Goal: Task Accomplishment & Management: Complete application form

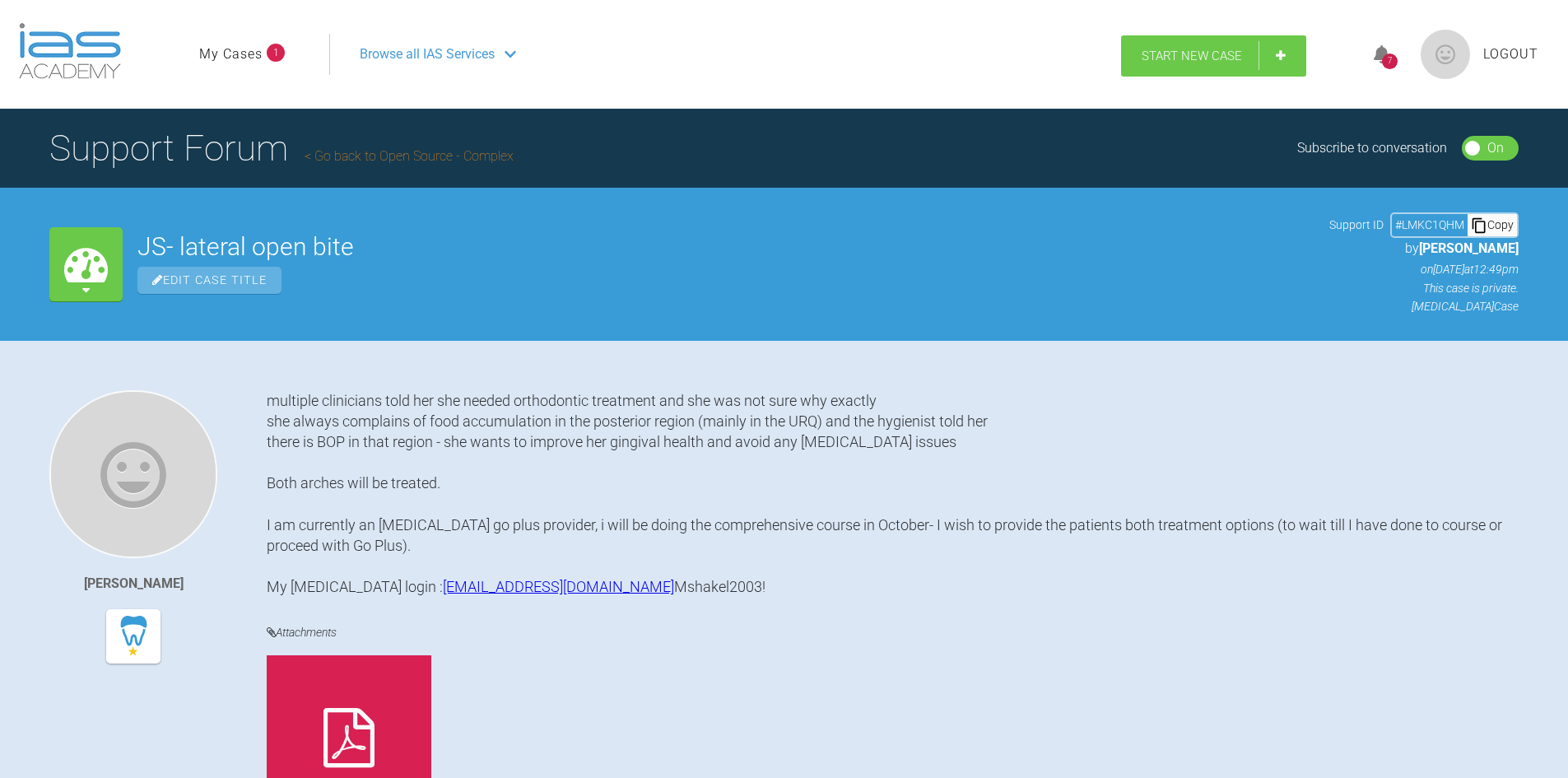
click at [1171, 57] on span "Start New Case" at bounding box center [1191, 56] width 100 height 15
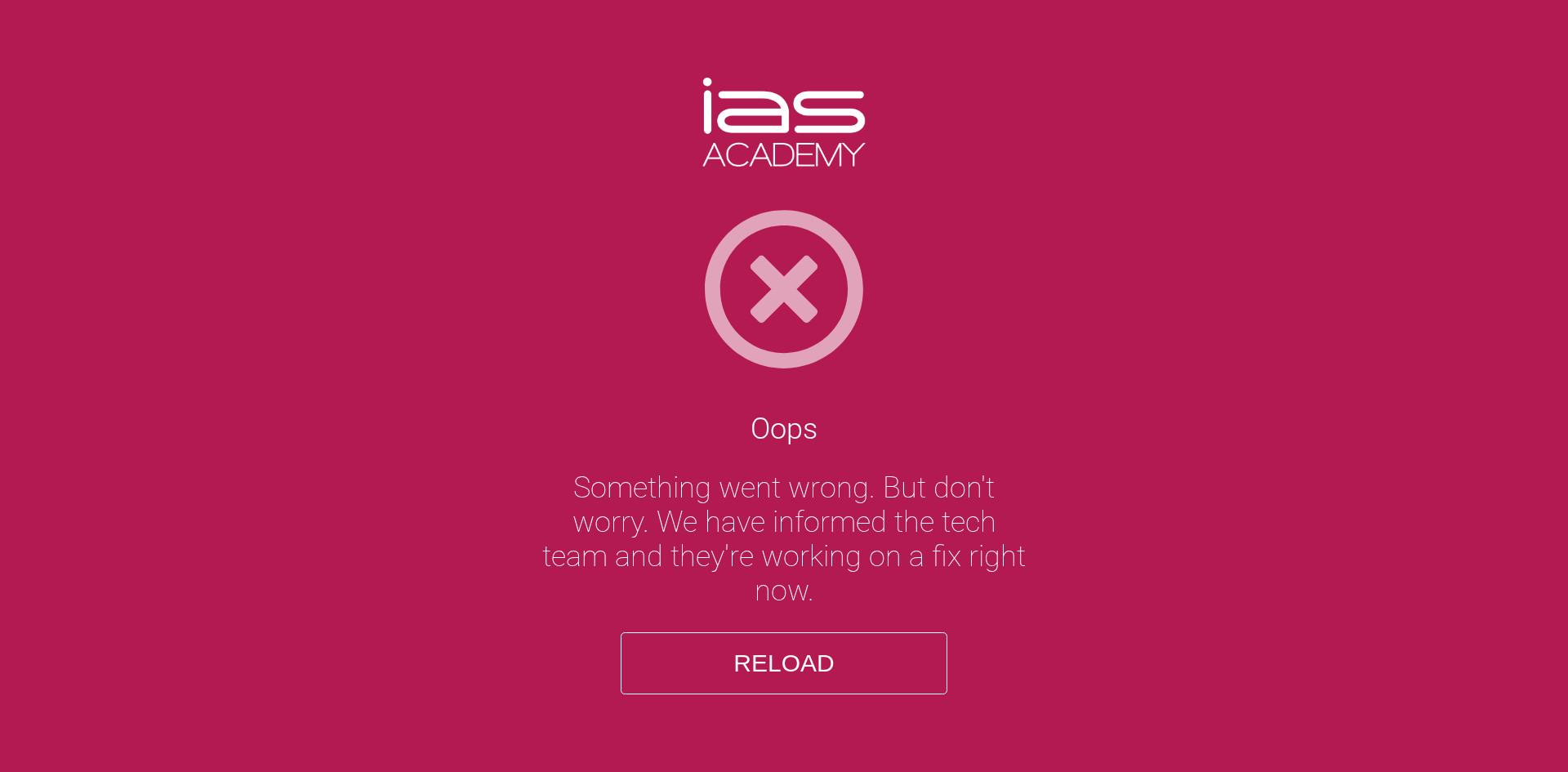
click at [784, 665] on button "Reload" at bounding box center [784, 663] width 326 height 62
click at [784, 659] on button "Reload" at bounding box center [784, 663] width 326 height 62
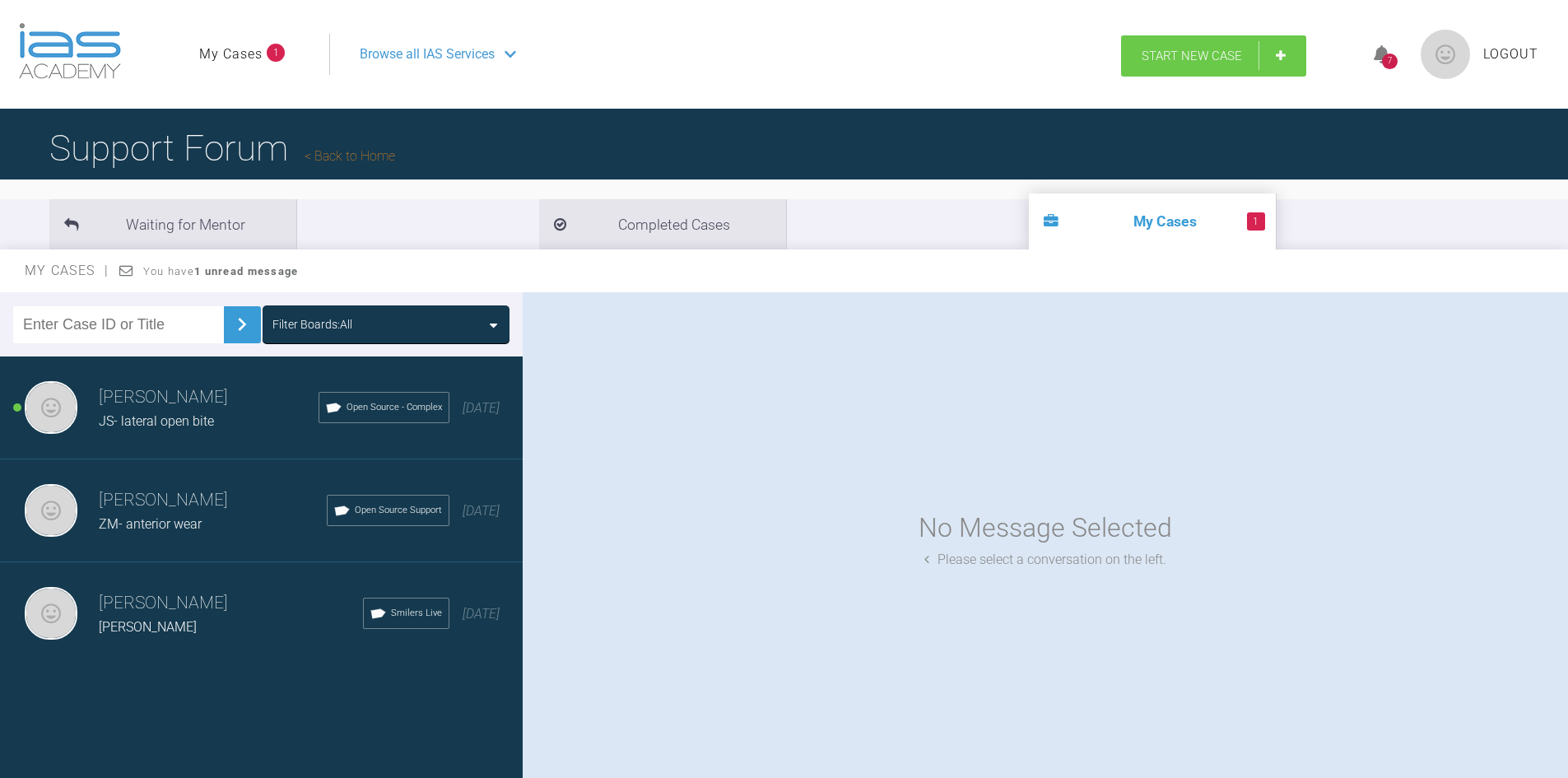
click at [1188, 42] on link "Start New Case" at bounding box center [1213, 56] width 185 height 42
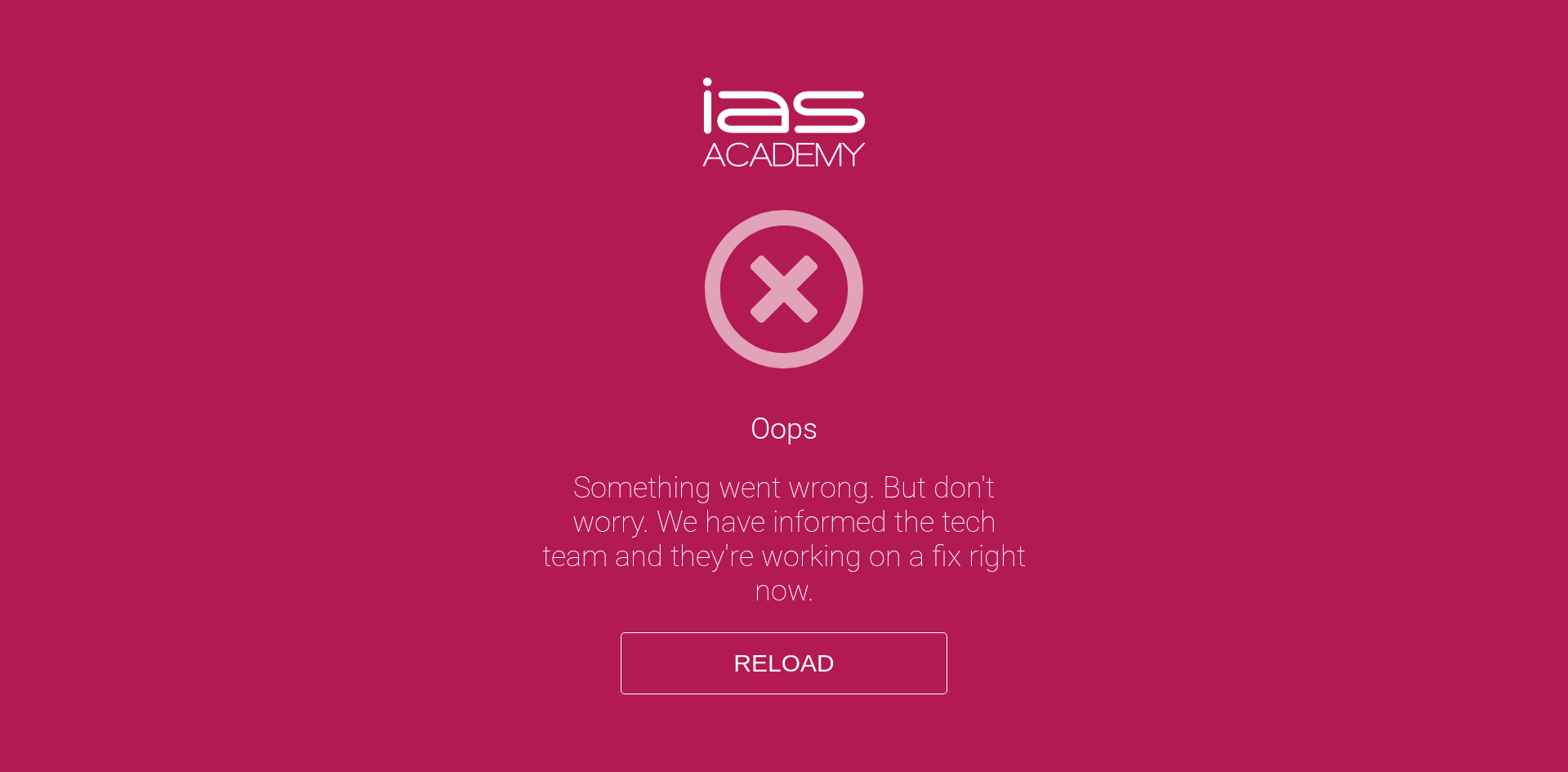
click at [853, 663] on button "Reload" at bounding box center [784, 663] width 326 height 62
click at [802, 667] on button "Reload" at bounding box center [784, 663] width 326 height 62
click at [794, 661] on button "Reload" at bounding box center [784, 663] width 326 height 62
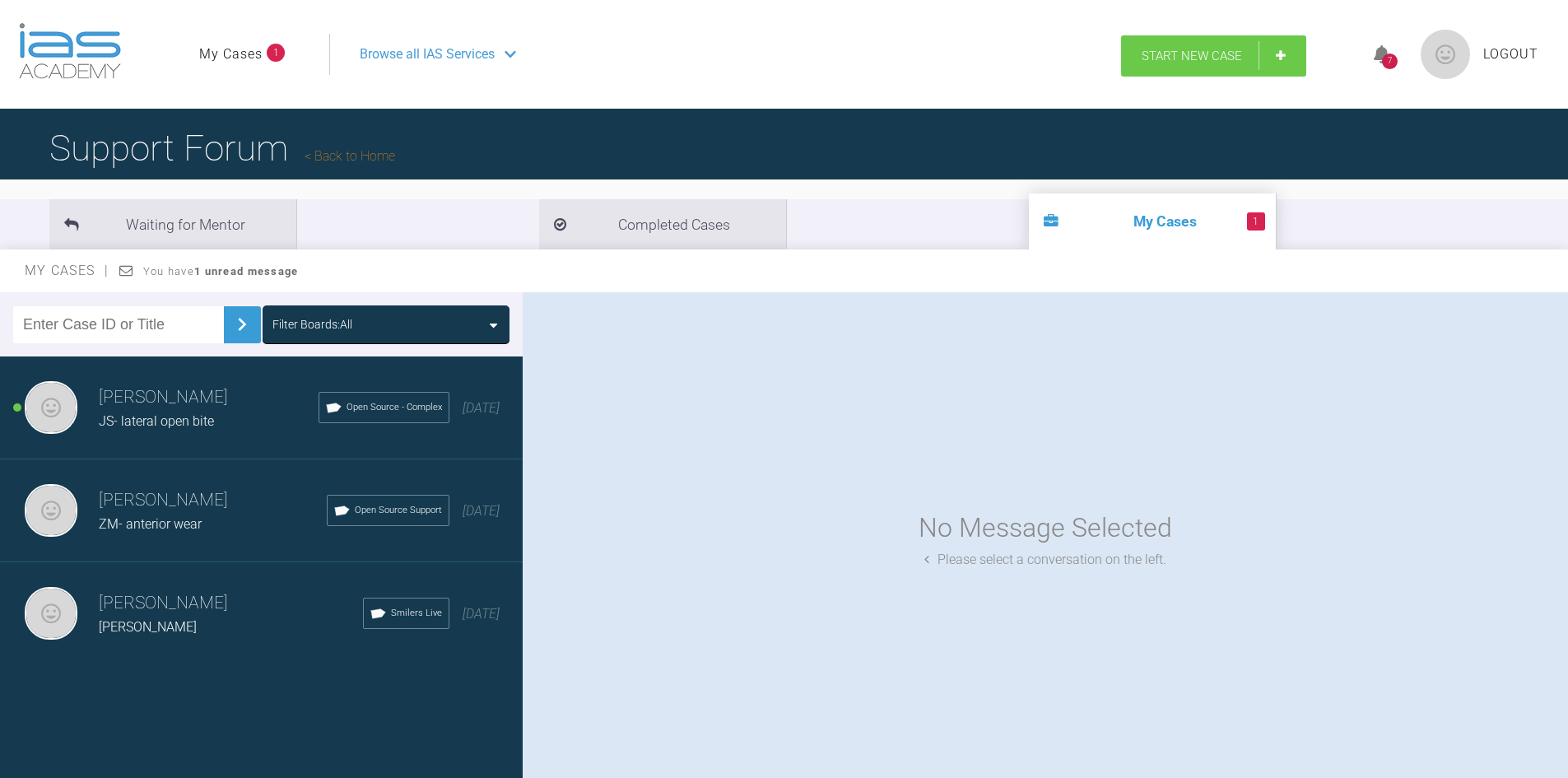
click at [1287, 50] on link "Start New Case" at bounding box center [1213, 56] width 185 height 42
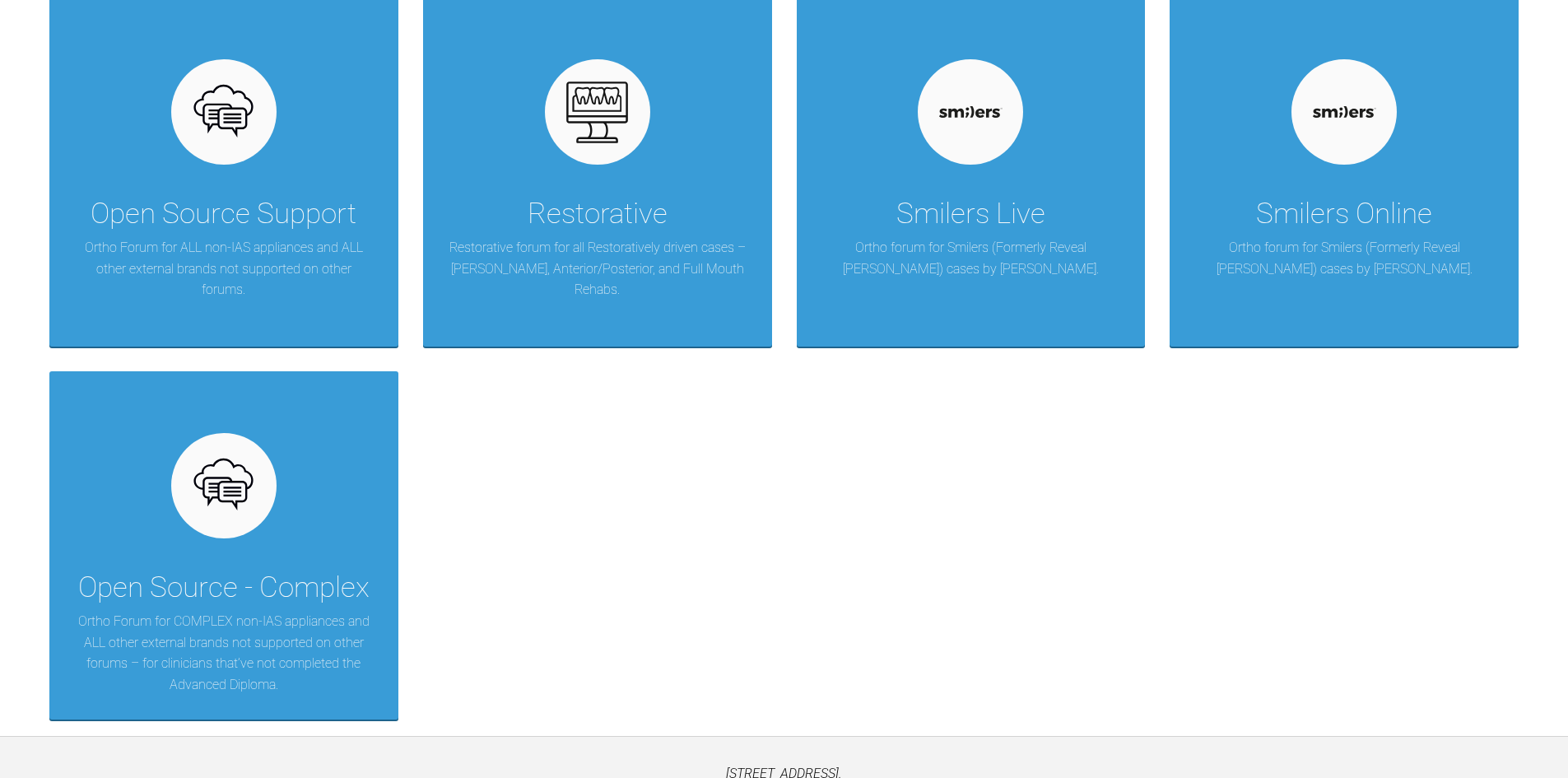
scroll to position [411, 0]
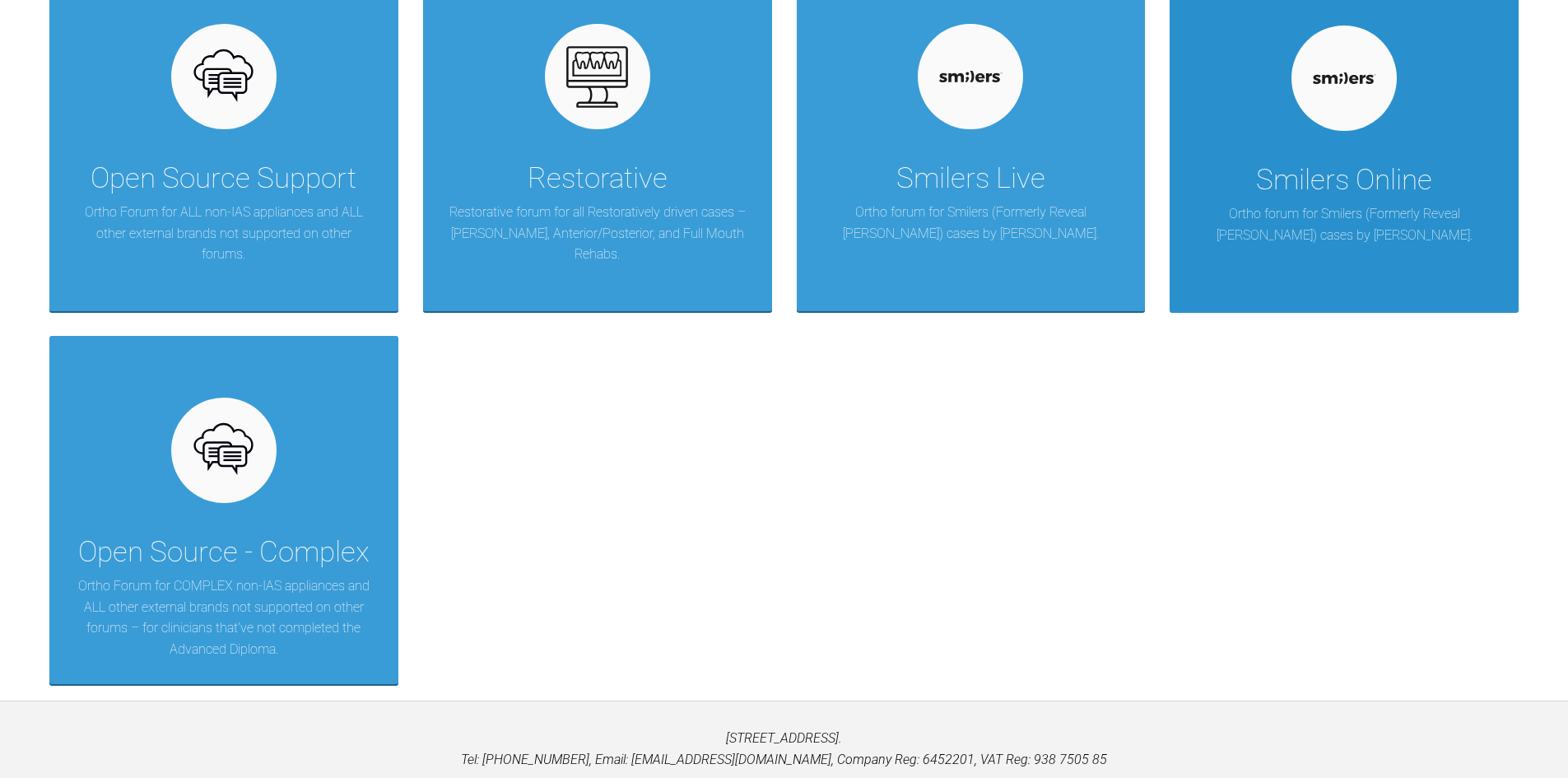
click at [1482, 160] on div "Smilers Online Ortho forum for Smilers (Formerly Reveal Aligner) cases by [PERS…" at bounding box center [1344, 138] width 349 height 349
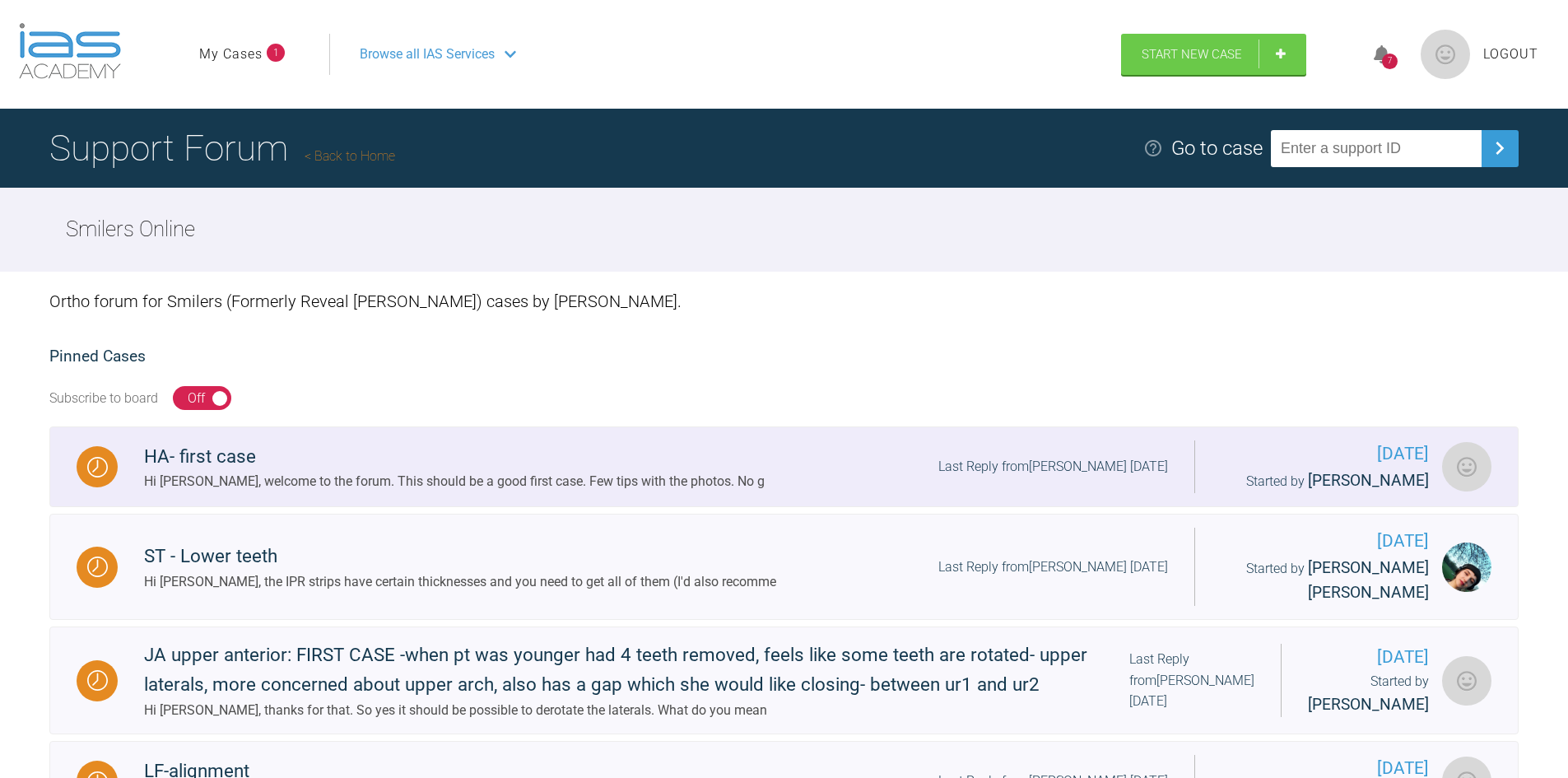
click at [470, 496] on link "HA- first case Hi Malaika, welcome to the forum. This should be a good first ca…" at bounding box center [784, 466] width 1469 height 80
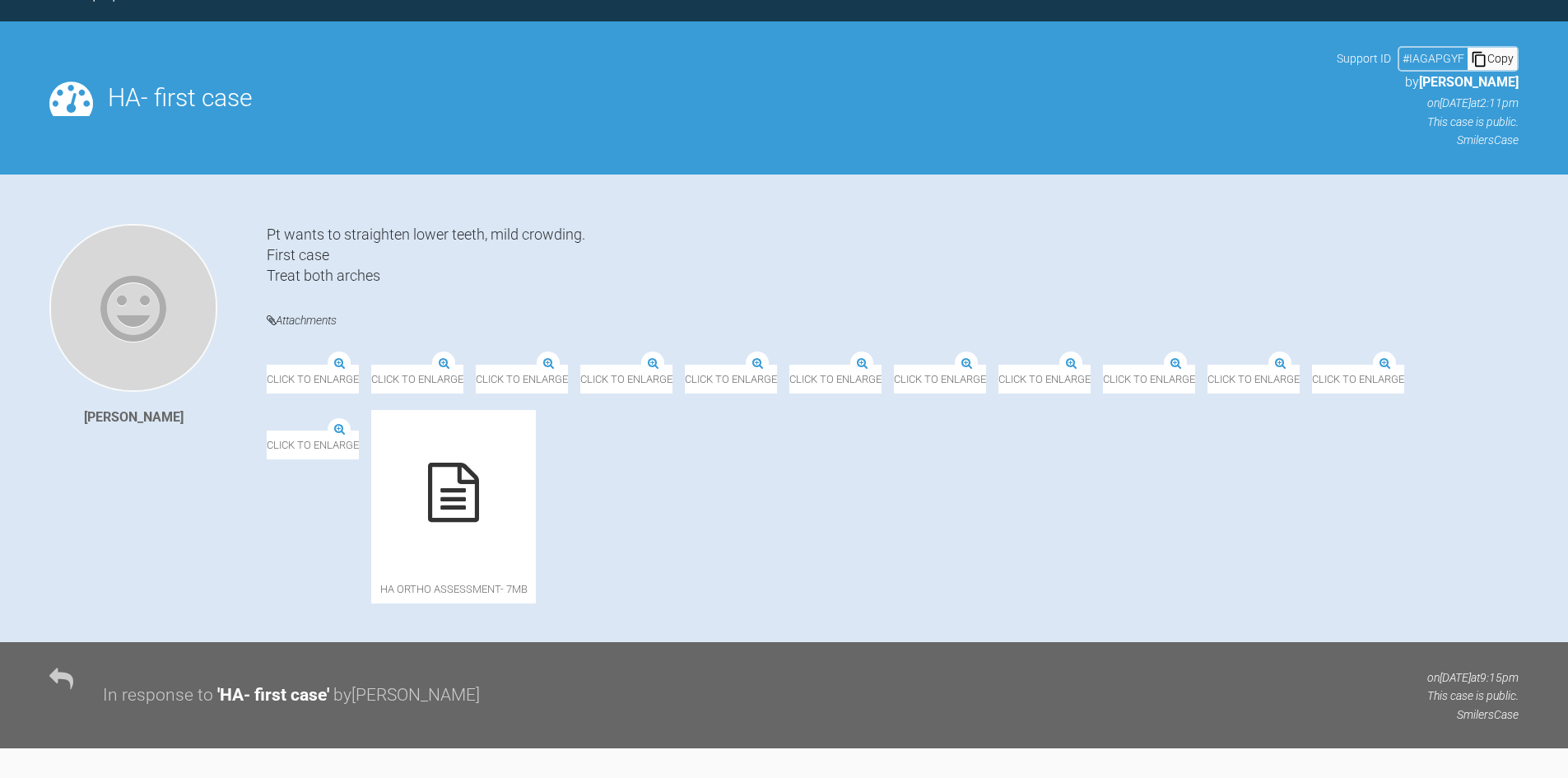
scroll to position [165, 0]
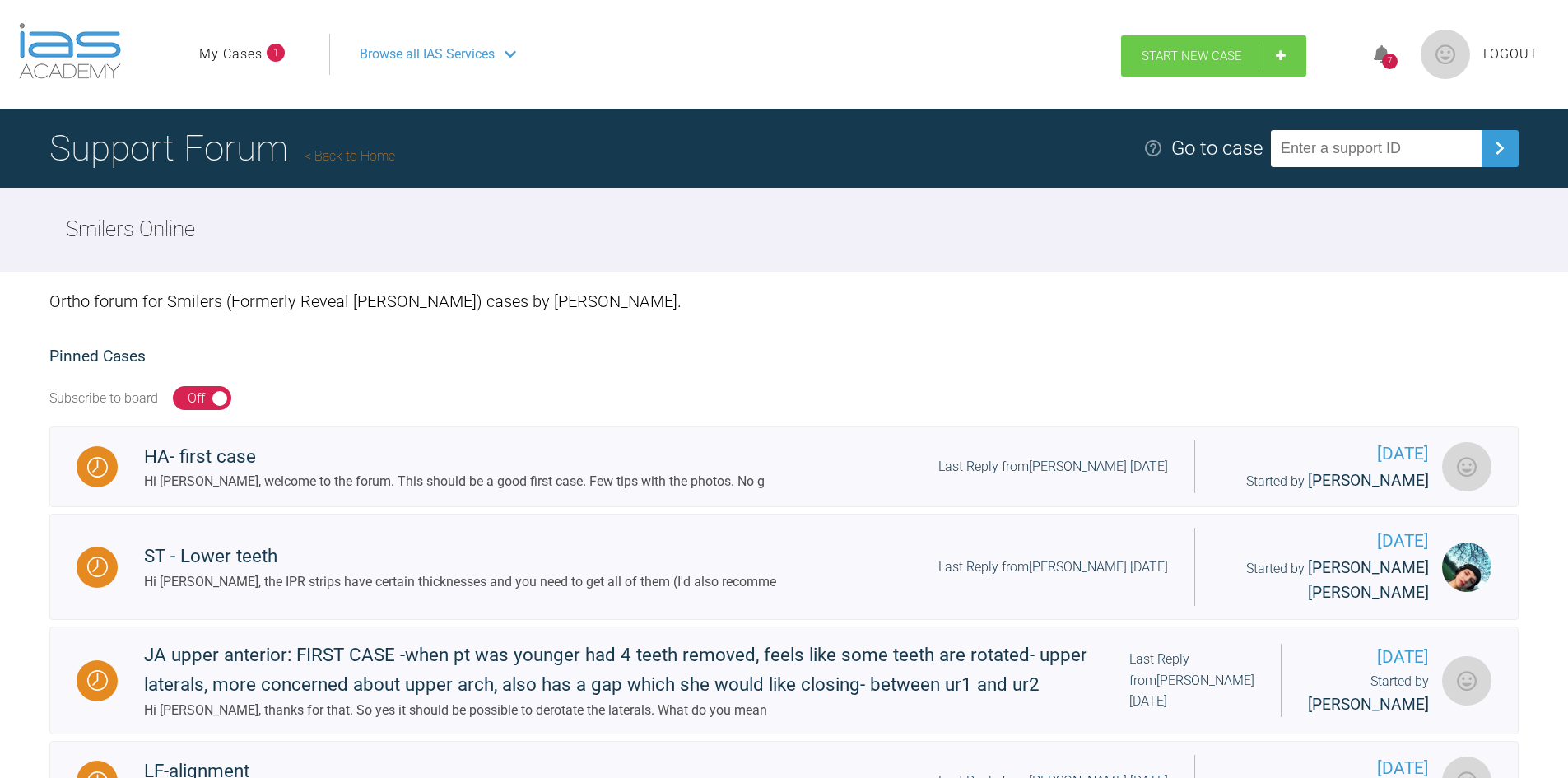
click at [1215, 56] on span "Start New Case" at bounding box center [1191, 56] width 100 height 15
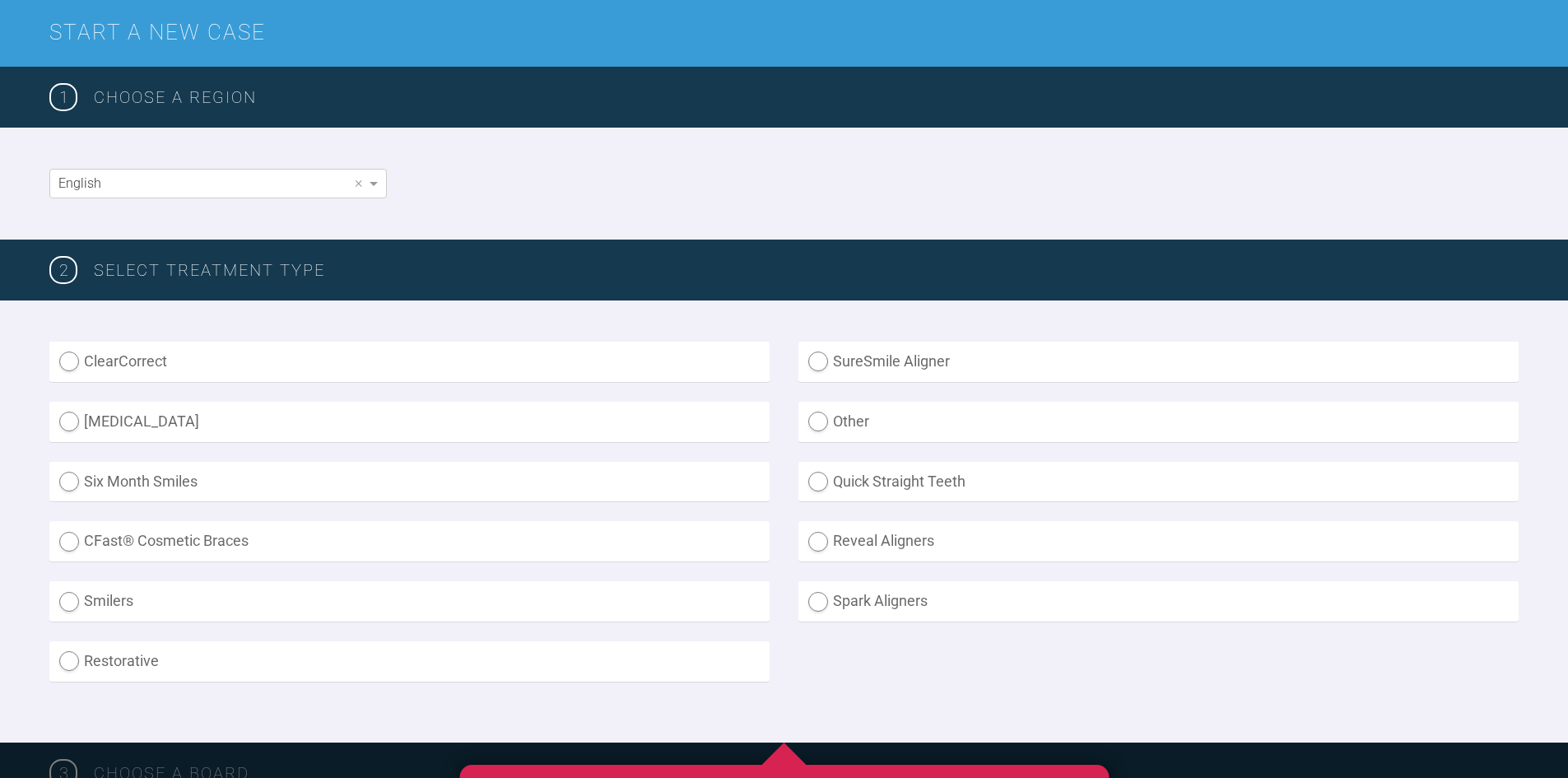
scroll to position [247, 0]
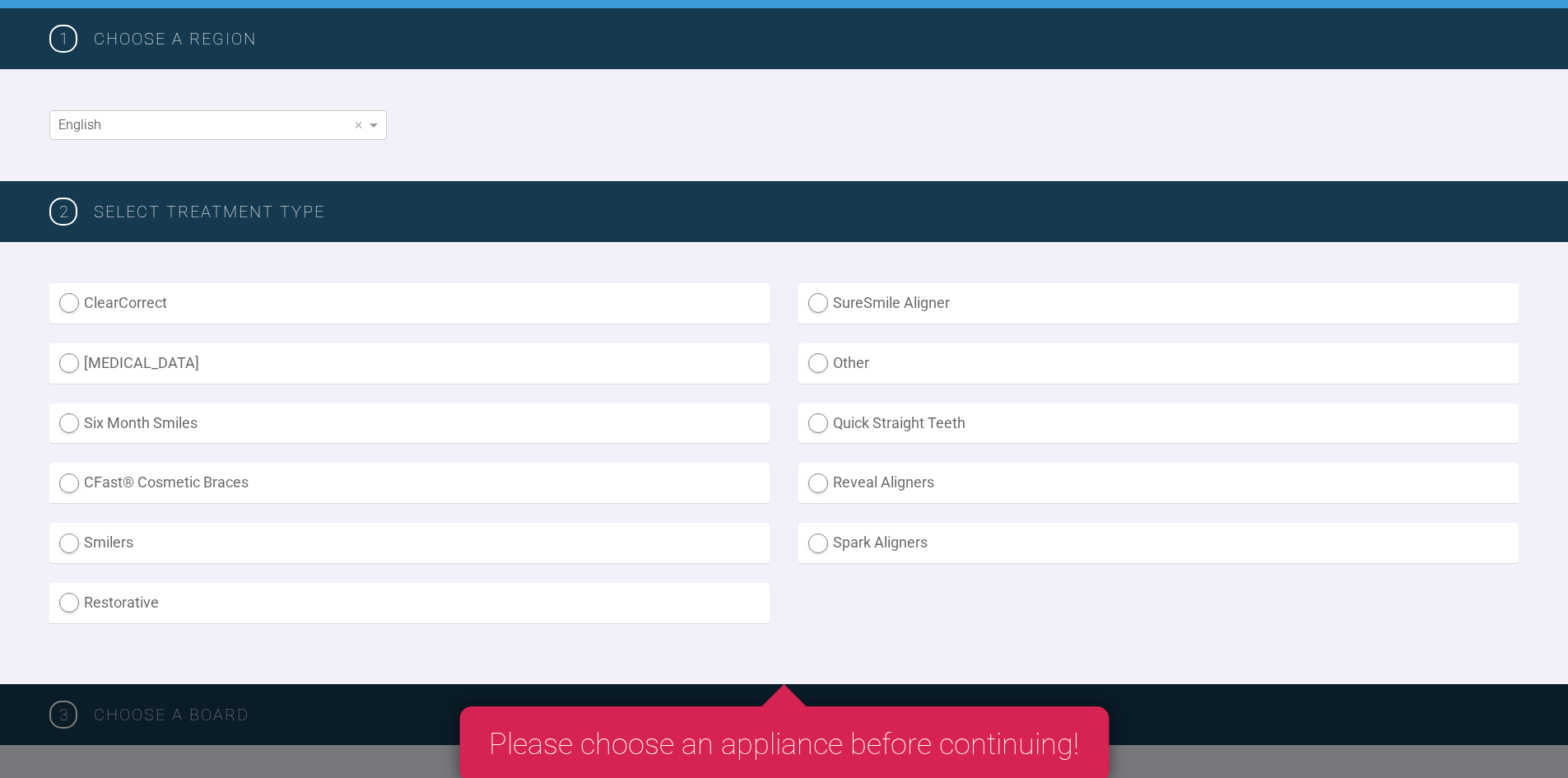
click at [155, 365] on label "Invisalign" at bounding box center [409, 363] width 720 height 41
radio input "true"
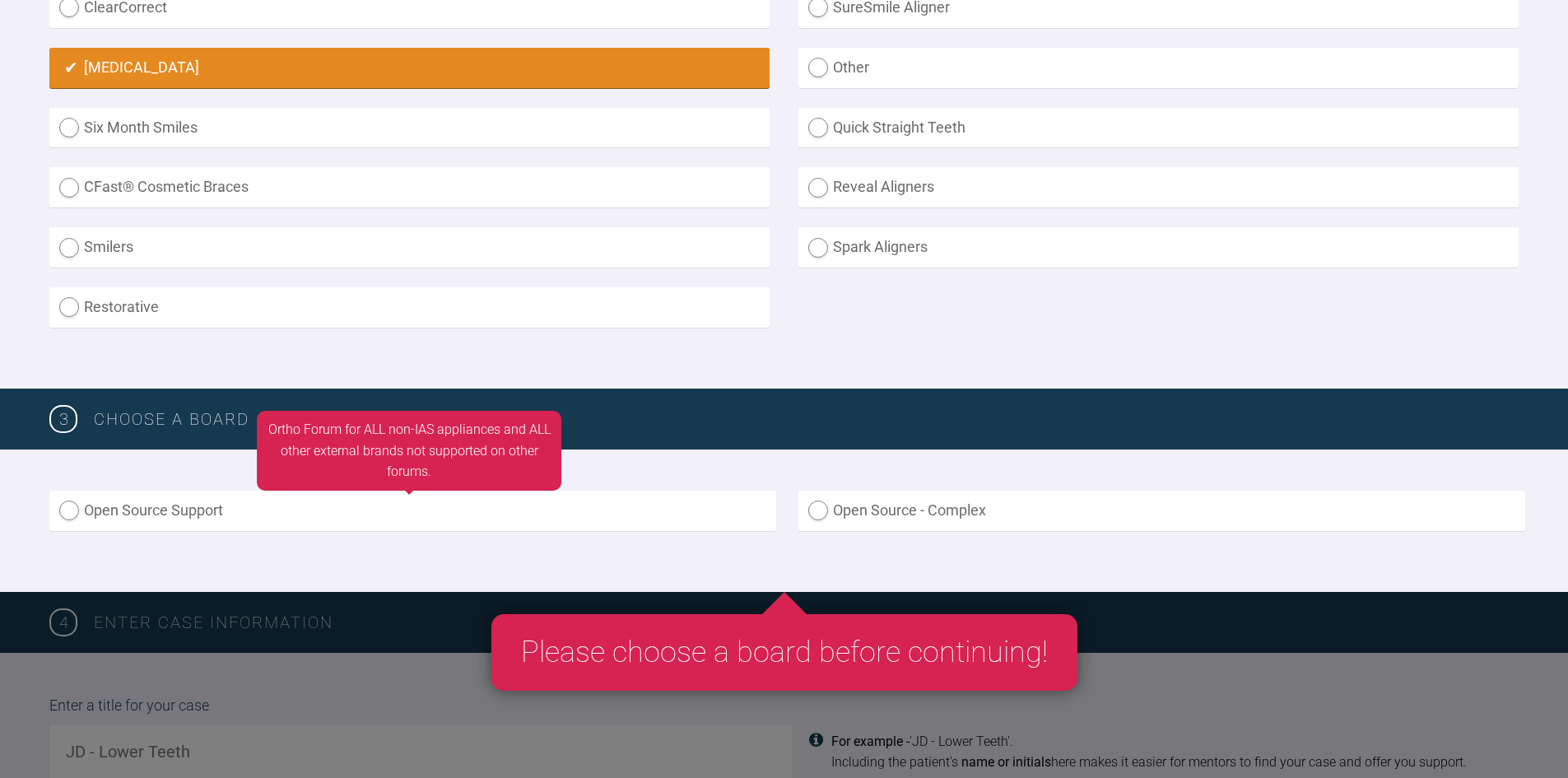
scroll to position [577, 0]
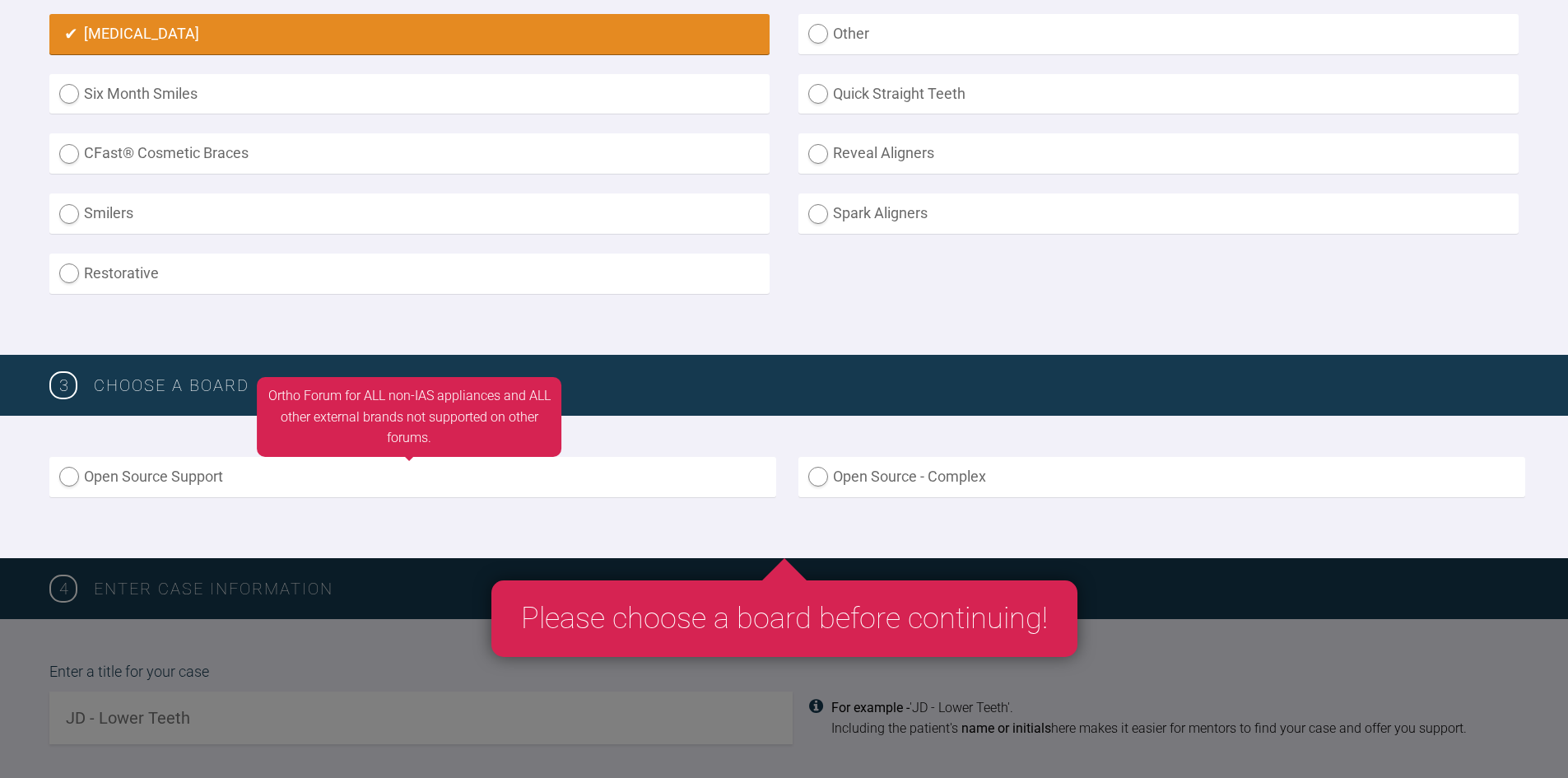
click at [251, 490] on label "Open Source Support" at bounding box center [413, 477] width 727 height 41
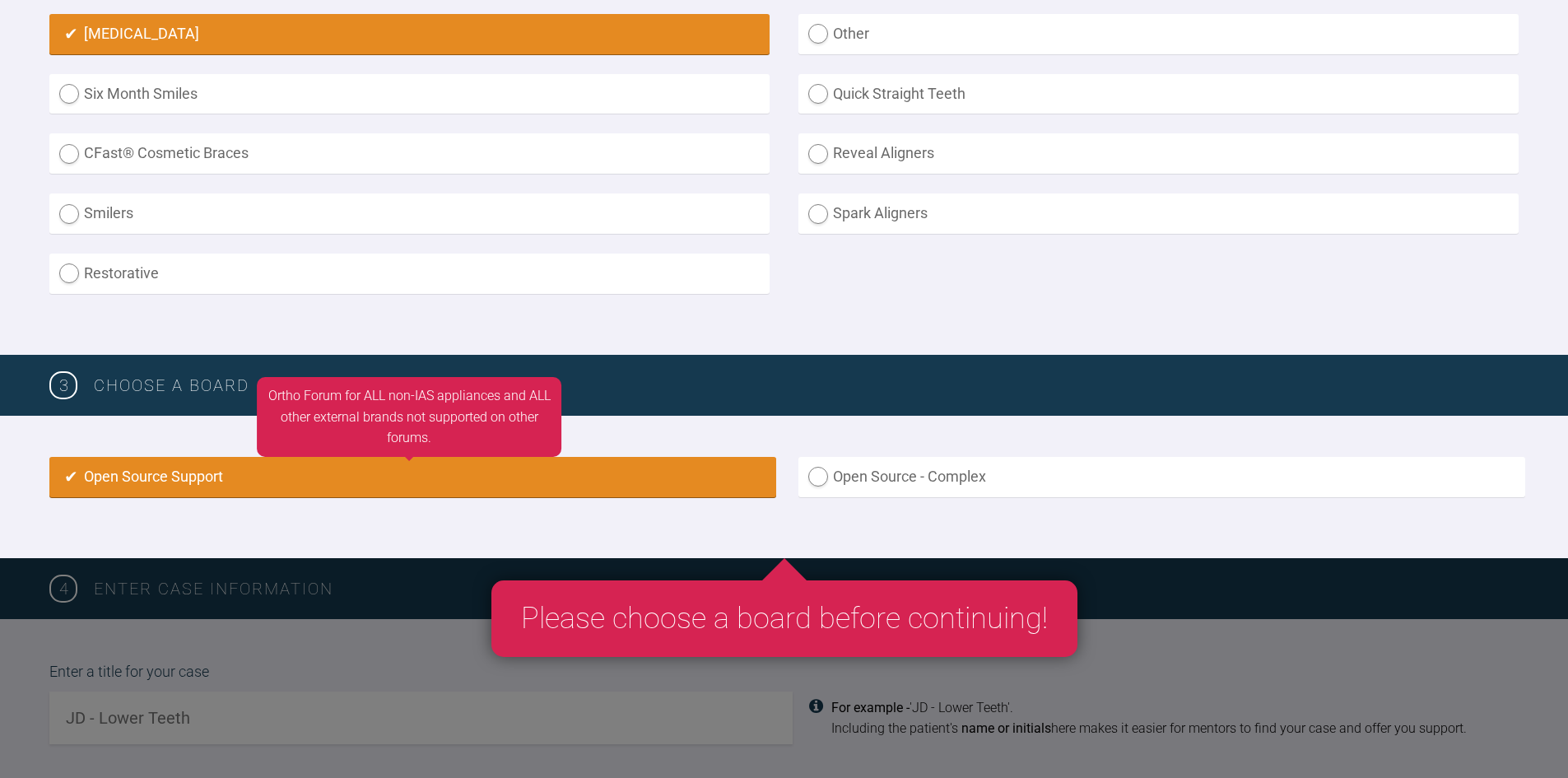
radio input "true"
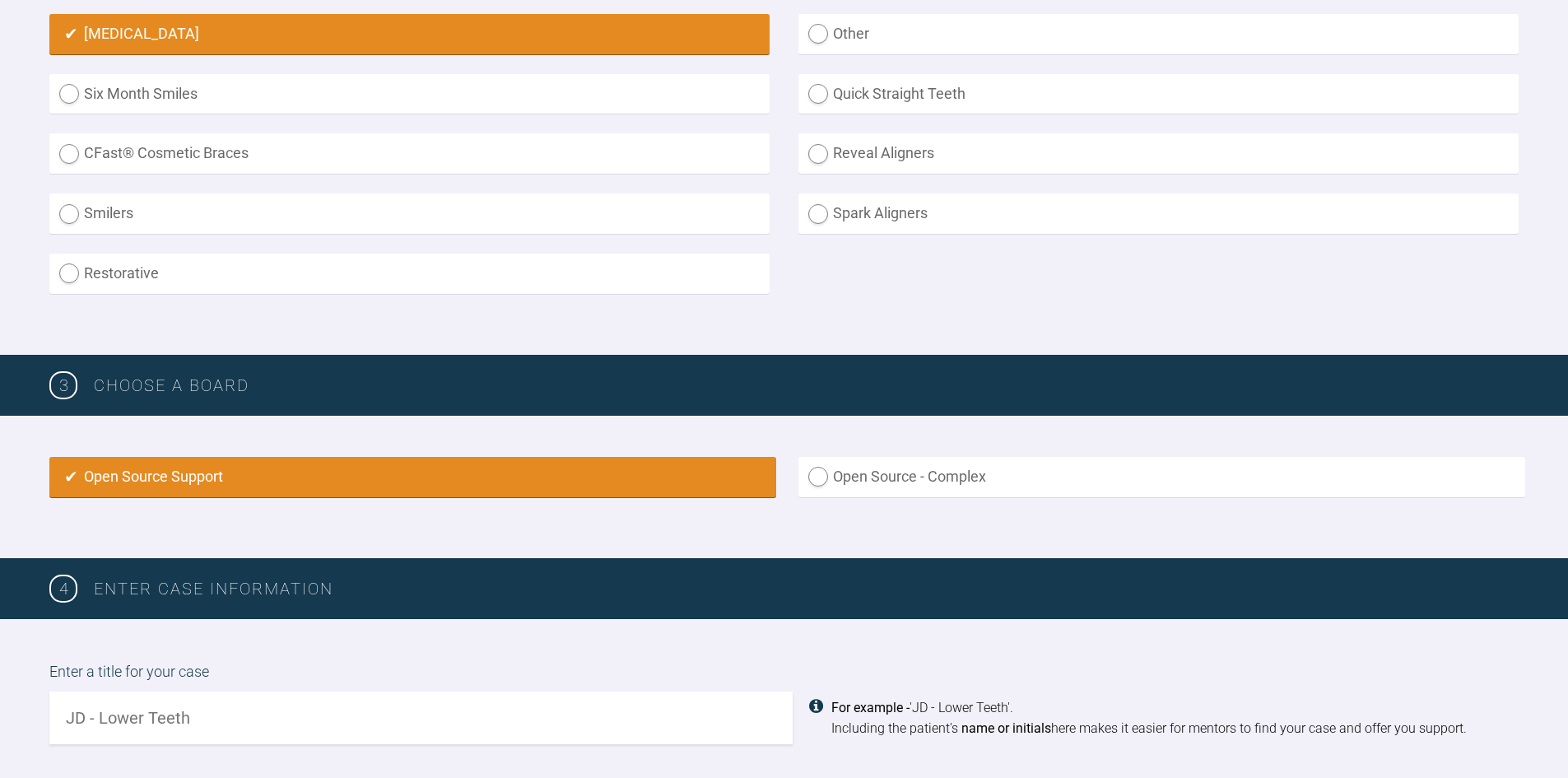
scroll to position [1036, 0]
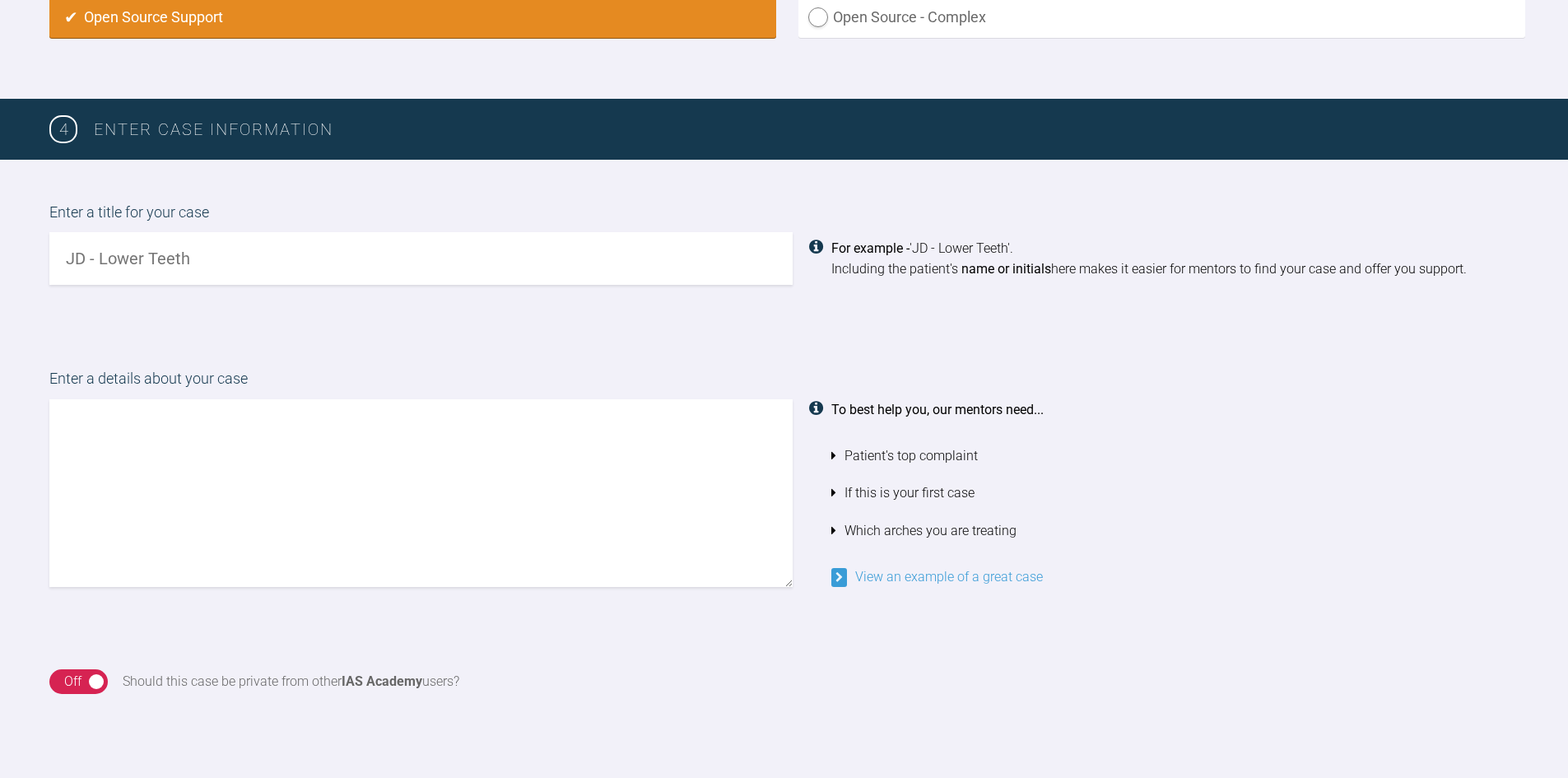
click at [421, 455] on textarea at bounding box center [421, 493] width 743 height 187
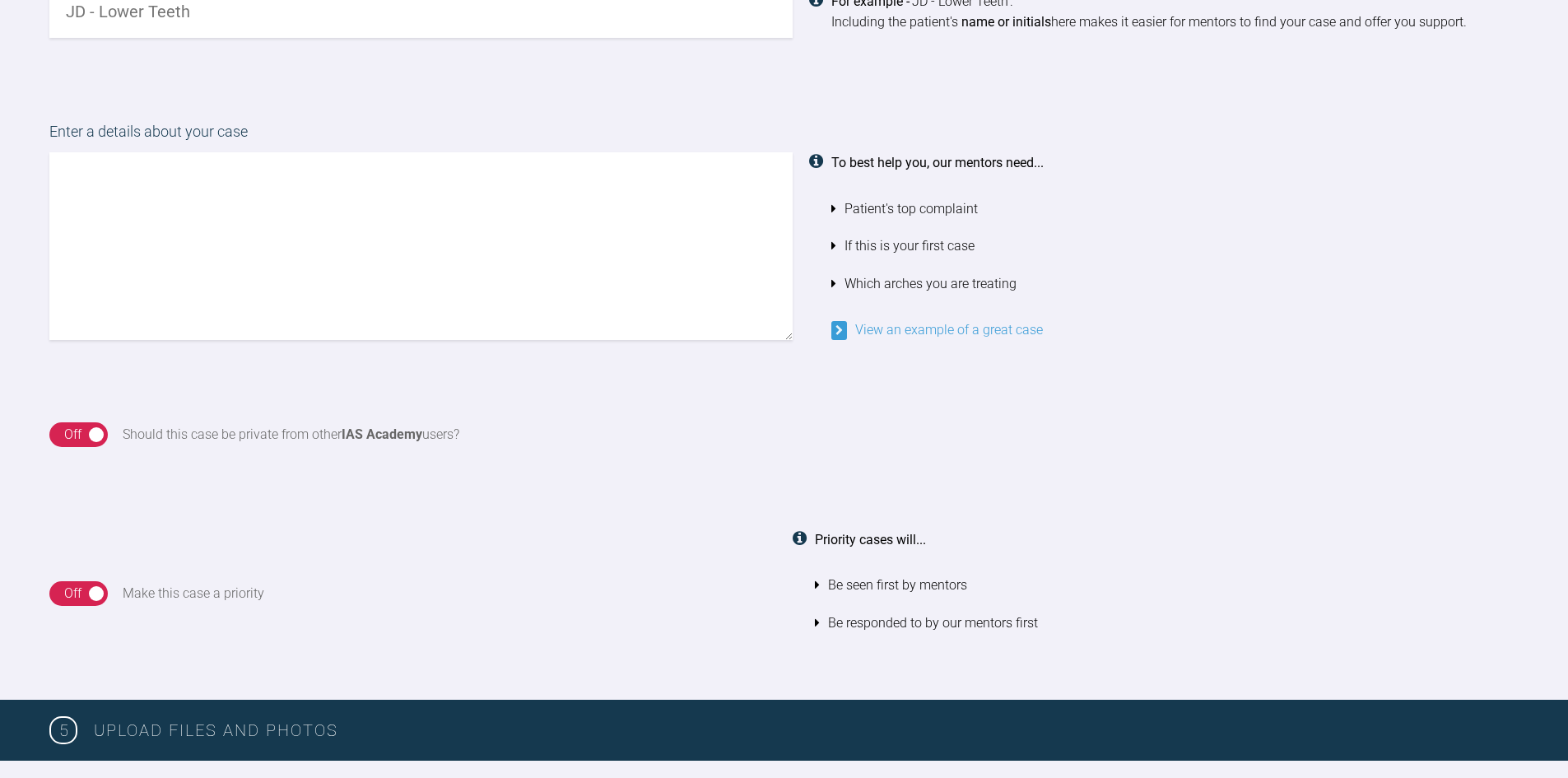
scroll to position [1200, 0]
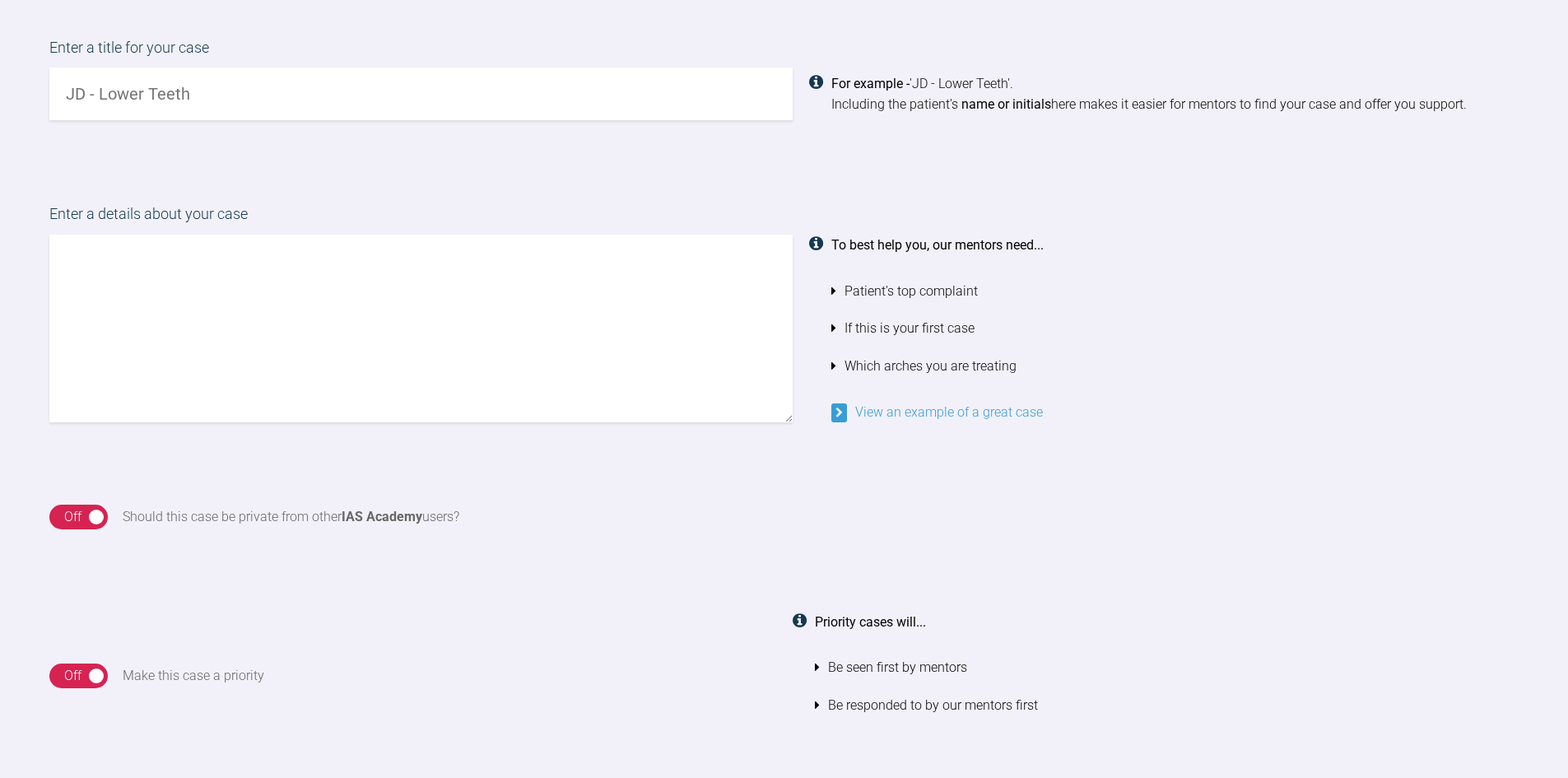
click at [75, 519] on div "4 Enter case information Enter a title for your case For example - 'JD - Lower …" at bounding box center [784, 359] width 1568 height 848
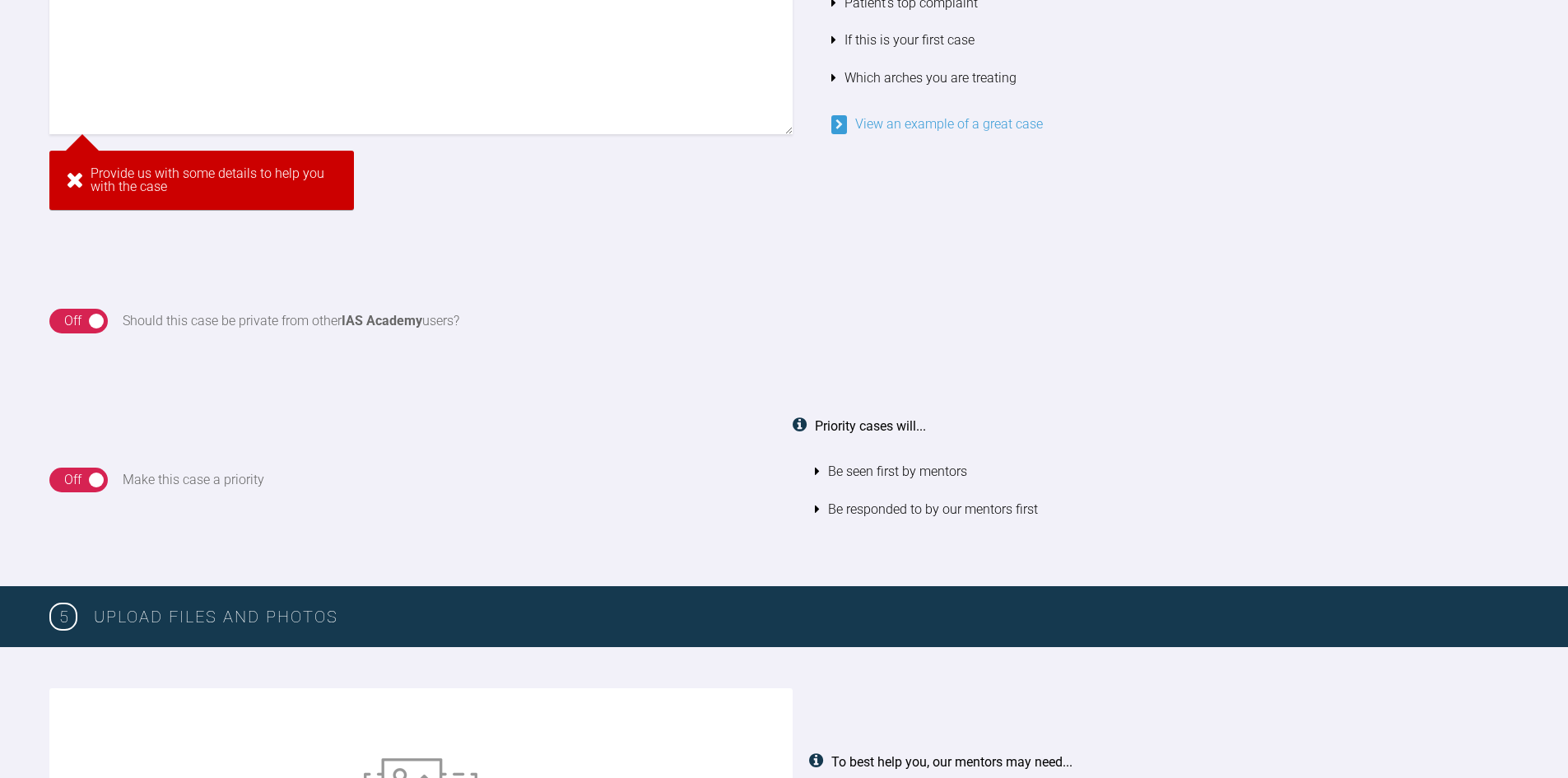
scroll to position [1392, 0]
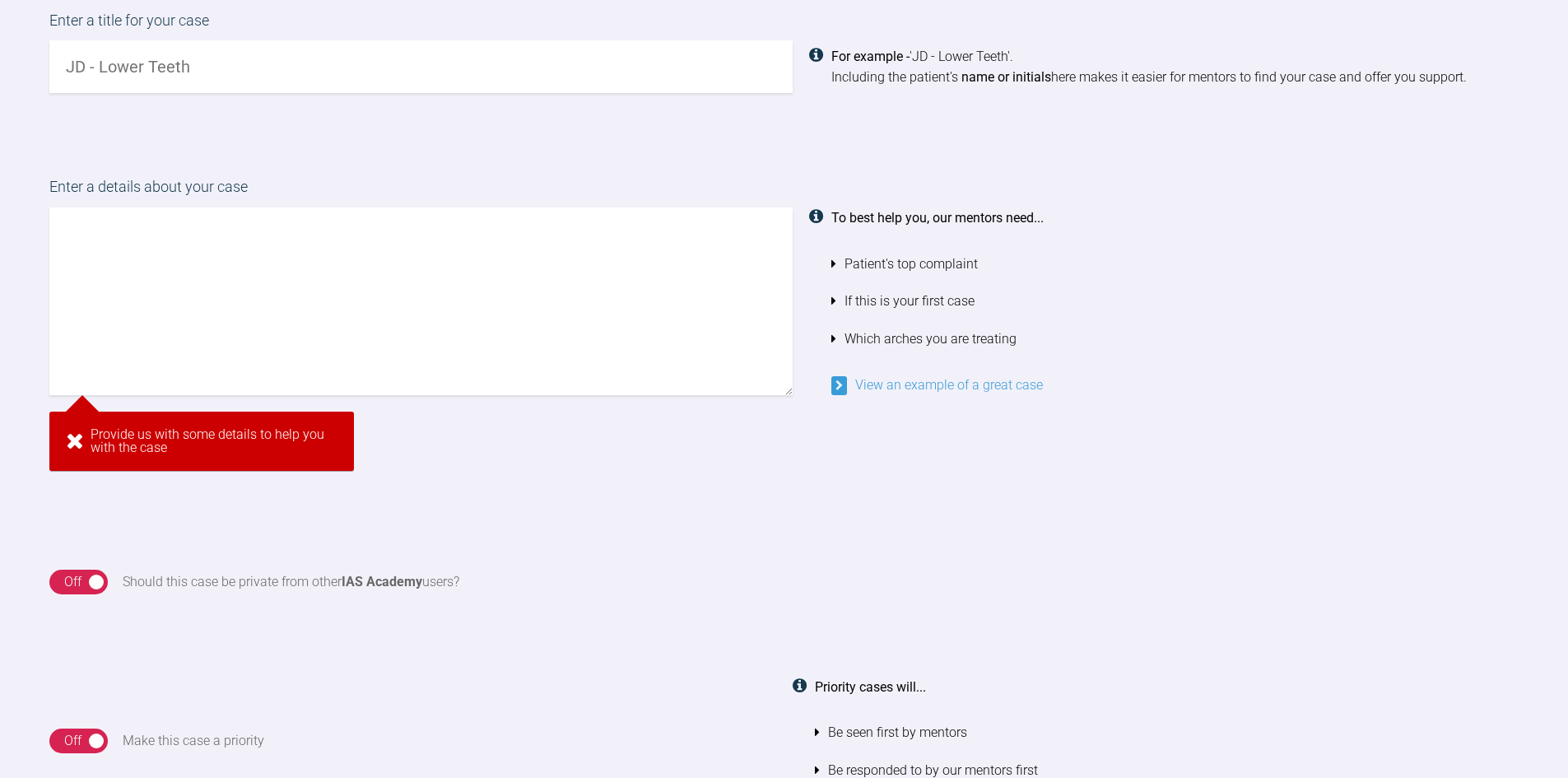
click at [79, 575] on div "Off" at bounding box center [72, 583] width 17 height 22
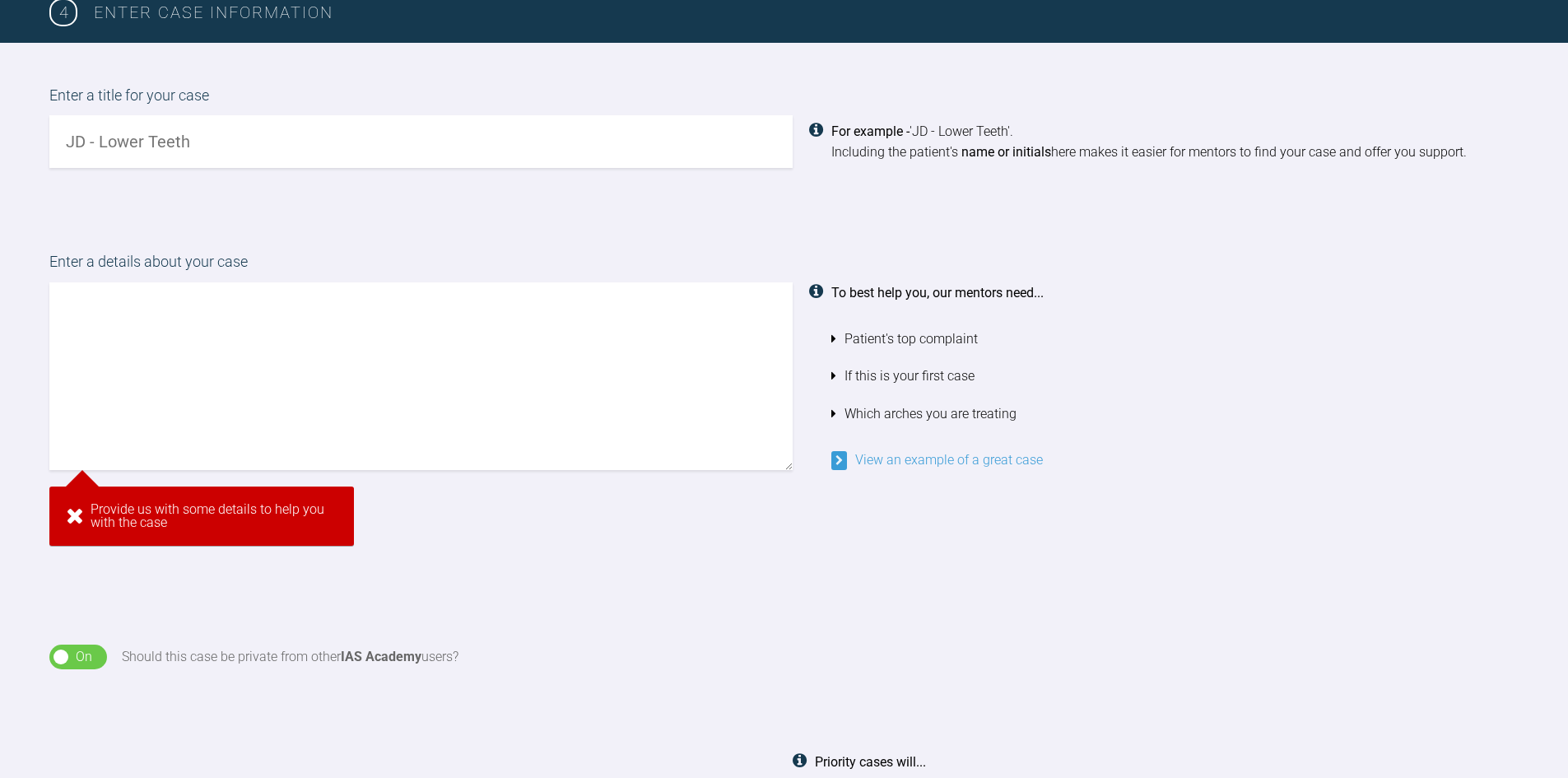
scroll to position [1146, 0]
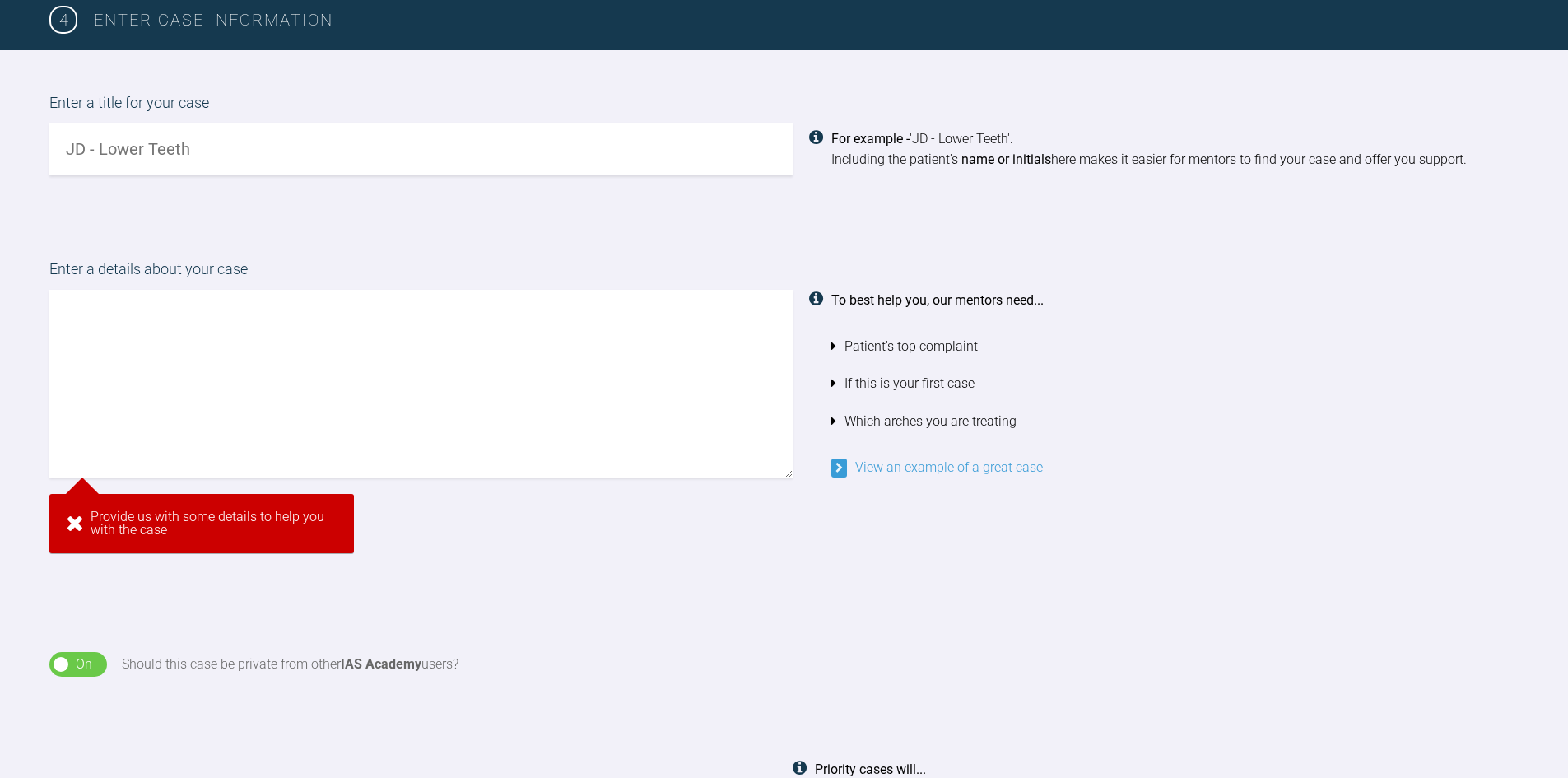
click at [276, 353] on textarea at bounding box center [421, 383] width 743 height 187
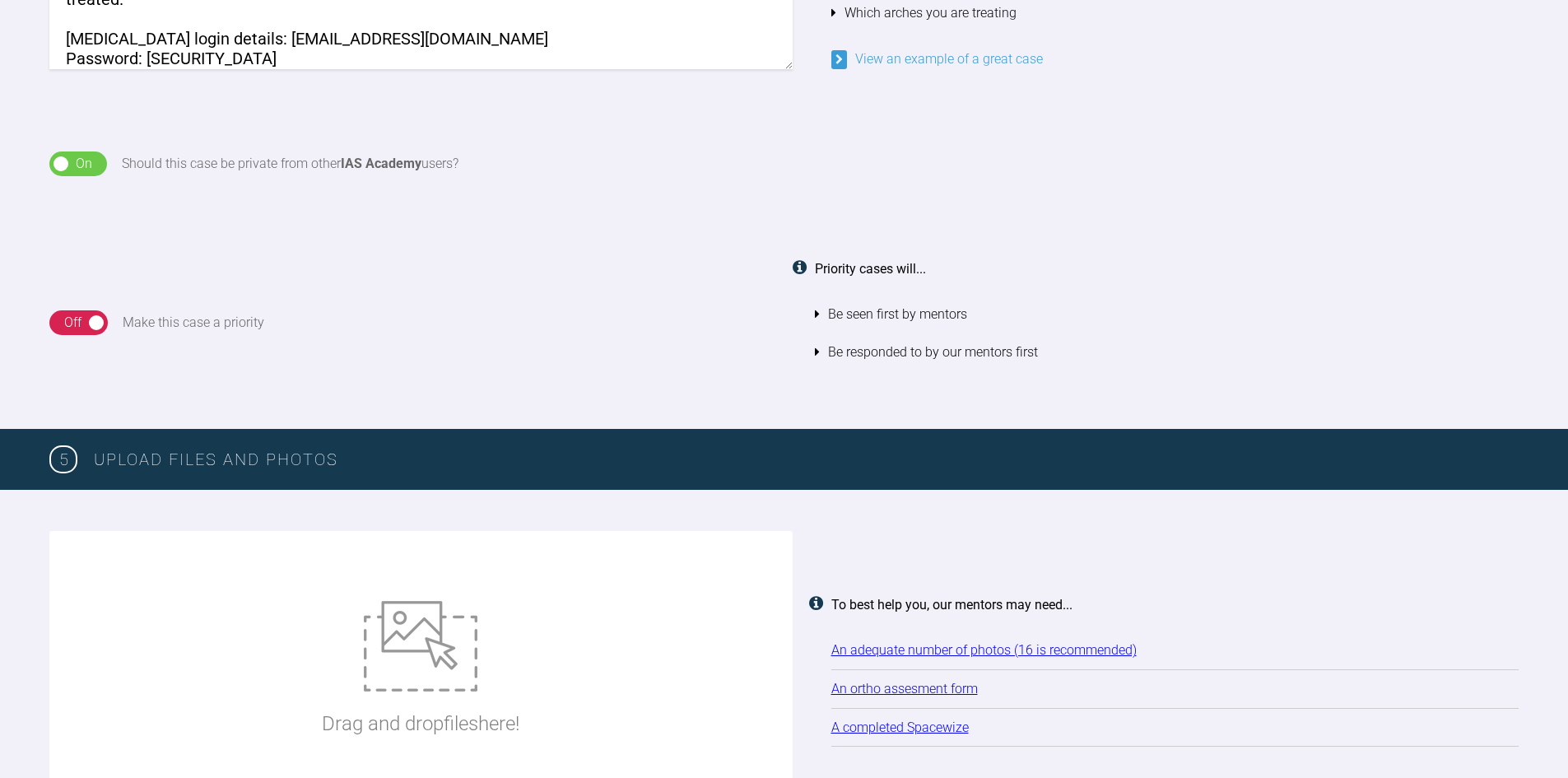
scroll to position [1616, 0]
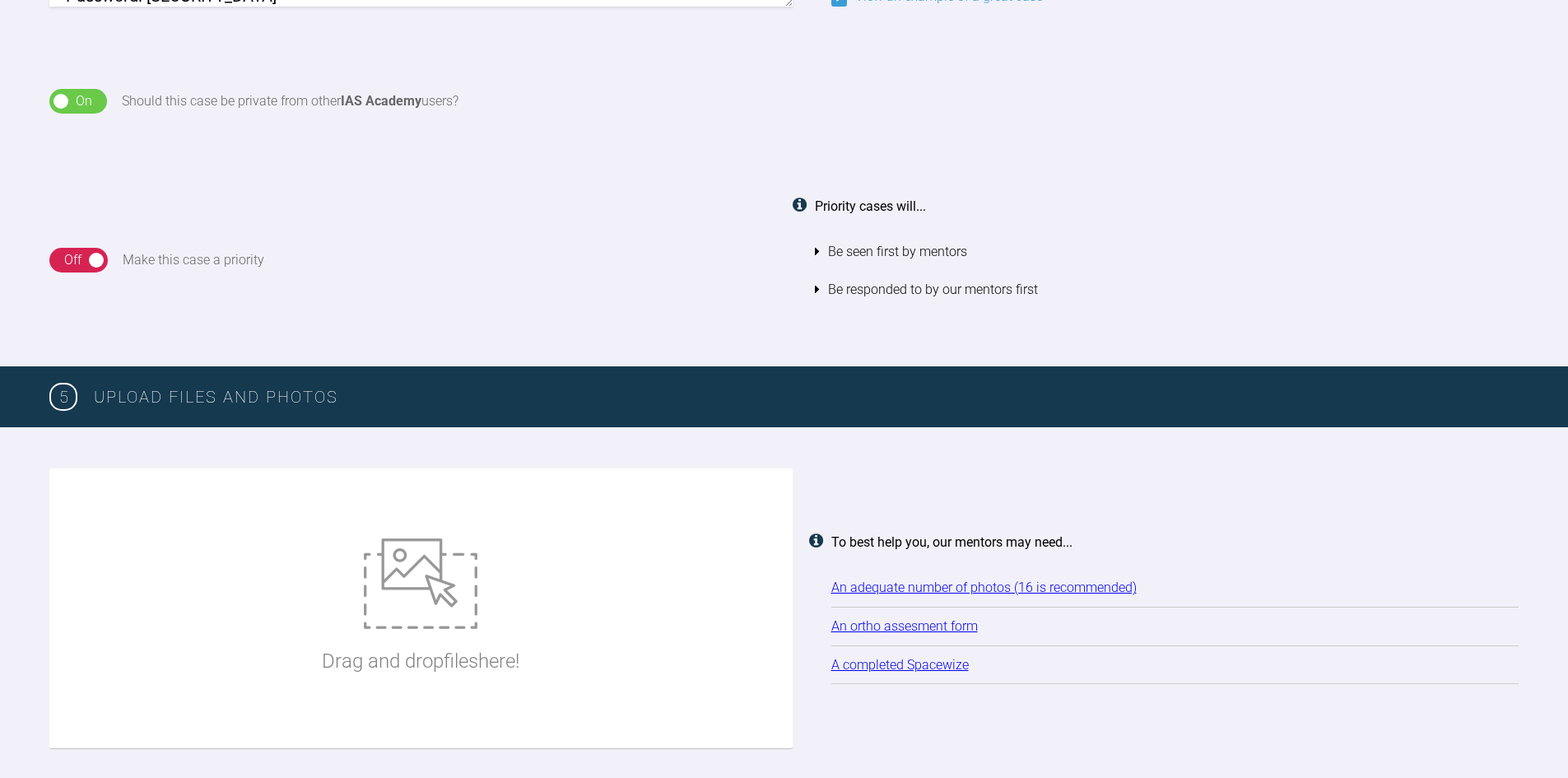
type textarea "patient initially wants composite bonding to close the spaces in the upper arch…"
click at [99, 266] on div "On Off" at bounding box center [78, 260] width 58 height 25
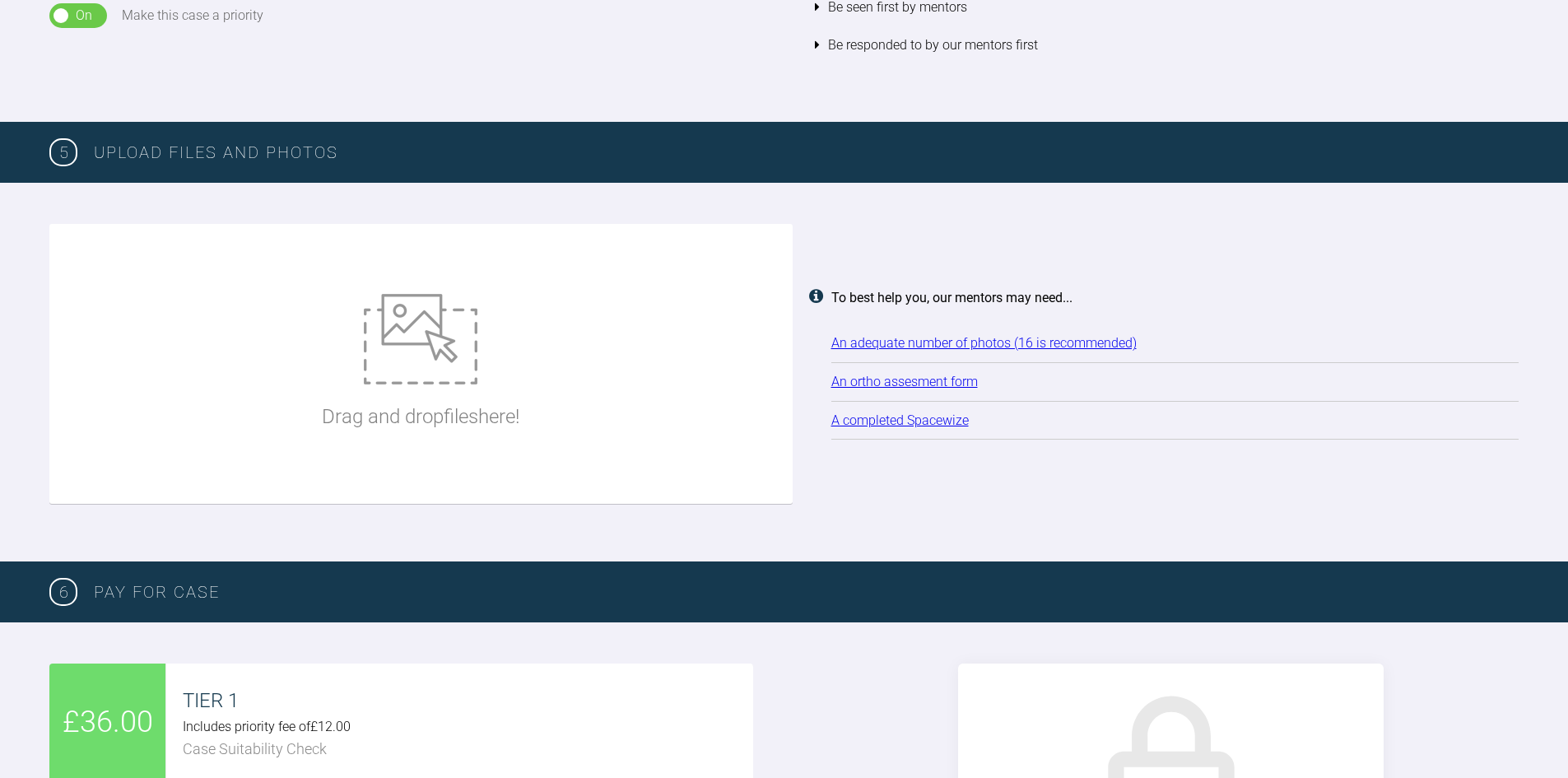
scroll to position [1863, 0]
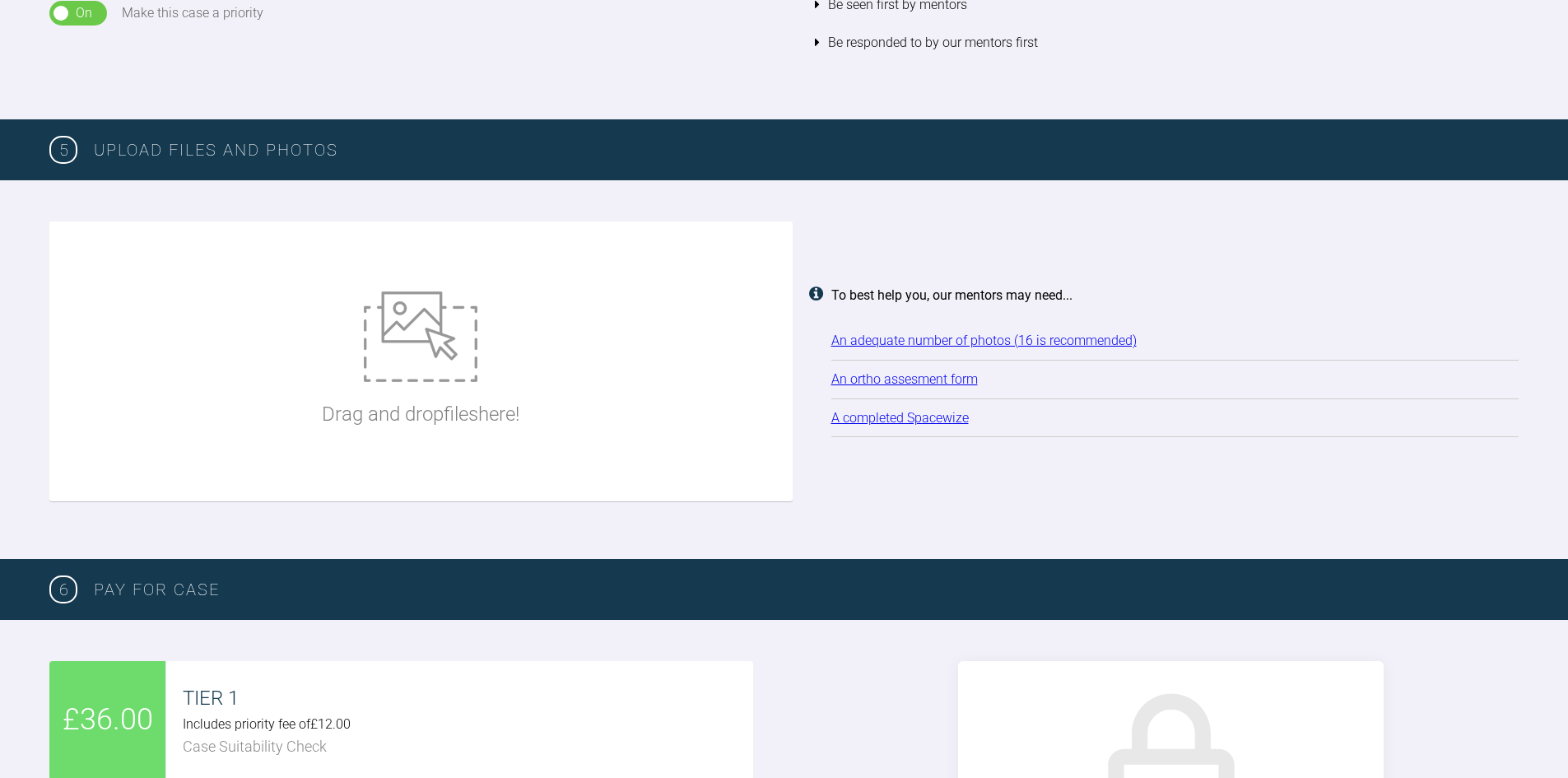
click at [878, 335] on link "An adequate number of photos (16 is recommended)" at bounding box center [984, 341] width 305 height 16
click at [512, 368] on div "Drag and drop files here!" at bounding box center [420, 361] width 197 height 247
type input "C:\fakepath\[TN640x400]-VOI70555732_e_profile_repose.jpg"
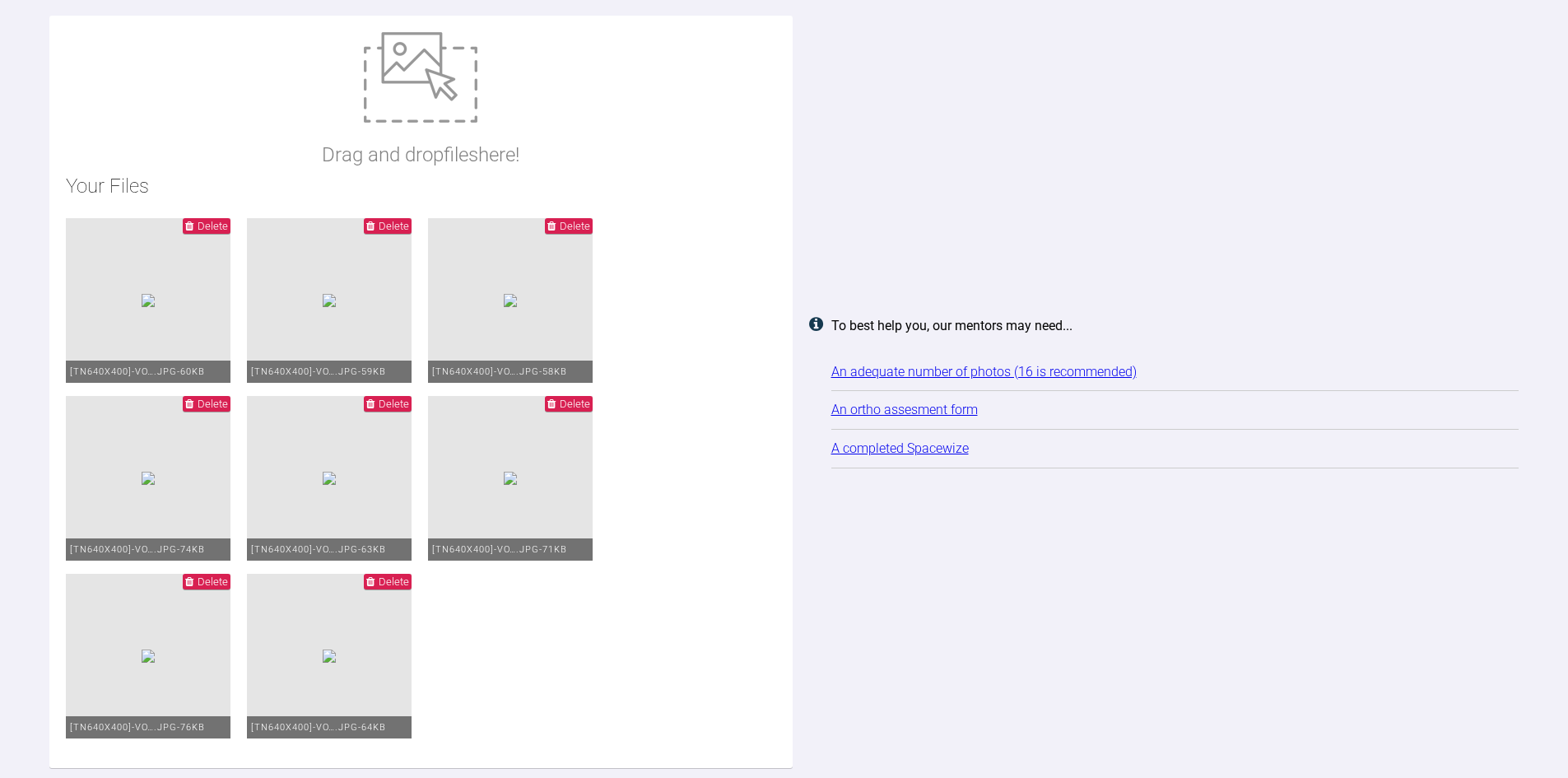
scroll to position [2080, 0]
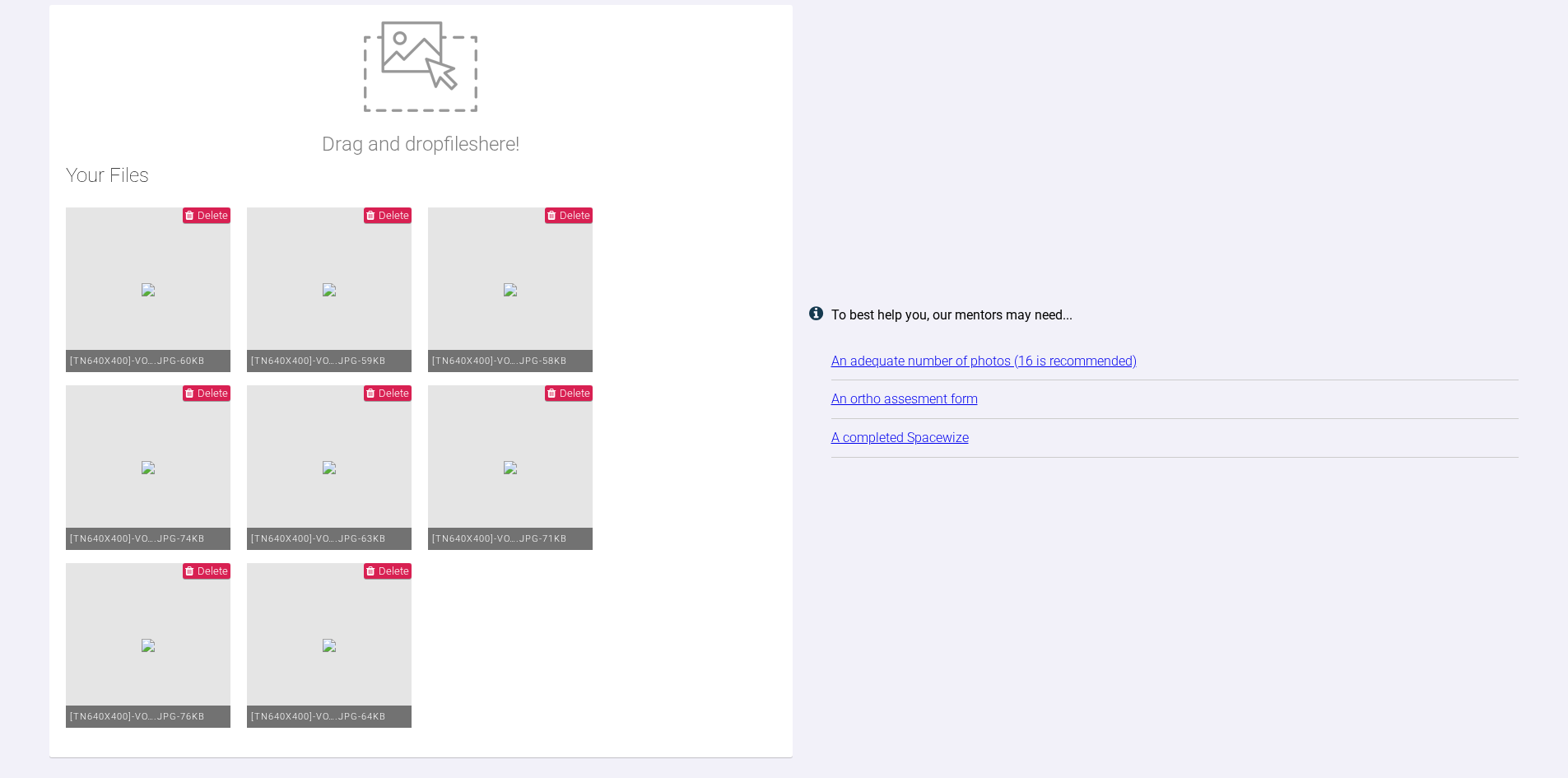
click at [421, 124] on div "Drag and drop files here!" at bounding box center [420, 91] width 197 height 139
type input "C:\fakepath\IAS Alfie Taylor.pdf"
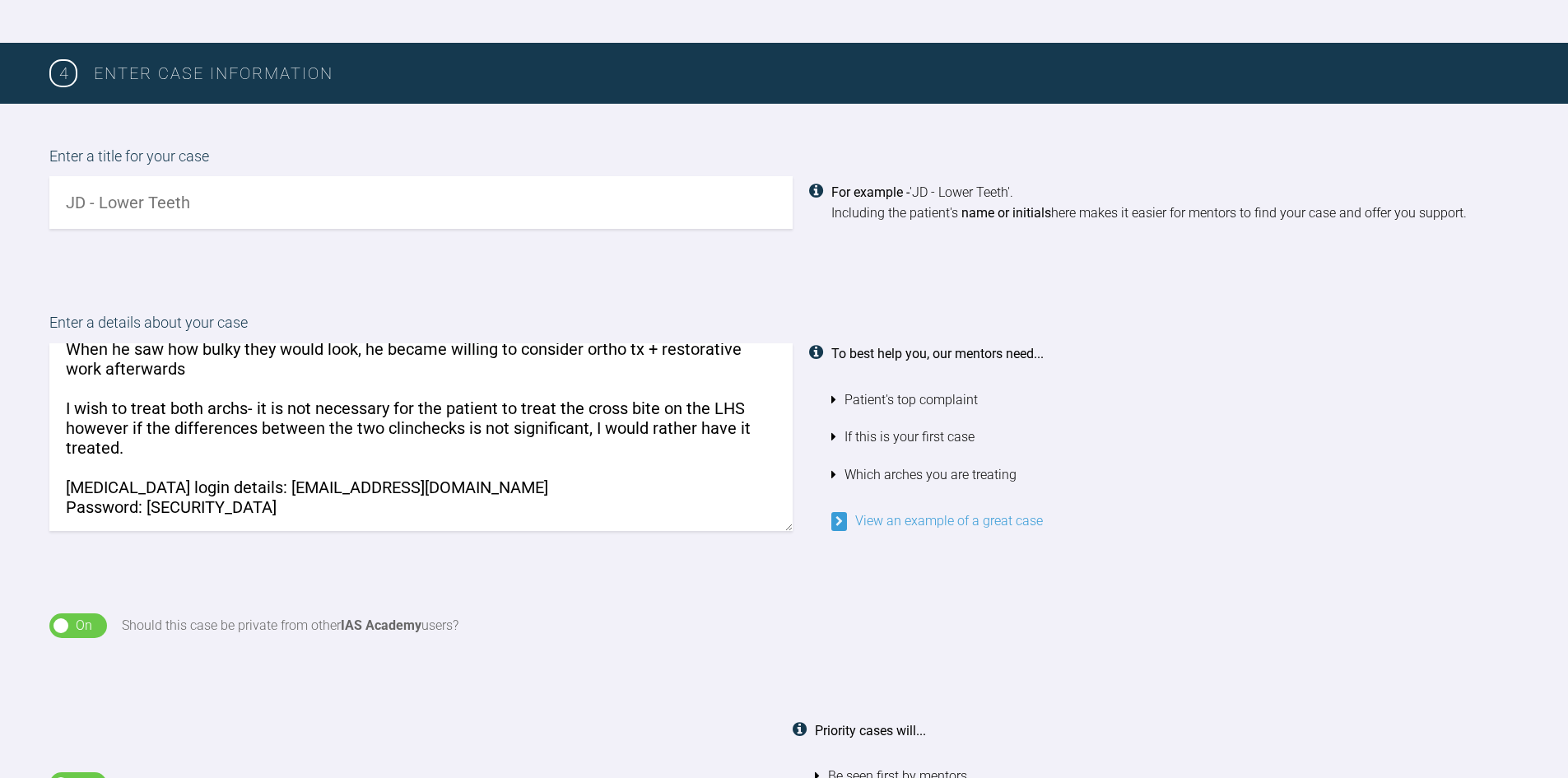
scroll to position [62, 0]
click at [168, 420] on textarea "patient initially wants composite bonding to close the spaces in the upper arch…" at bounding box center [421, 436] width 743 height 187
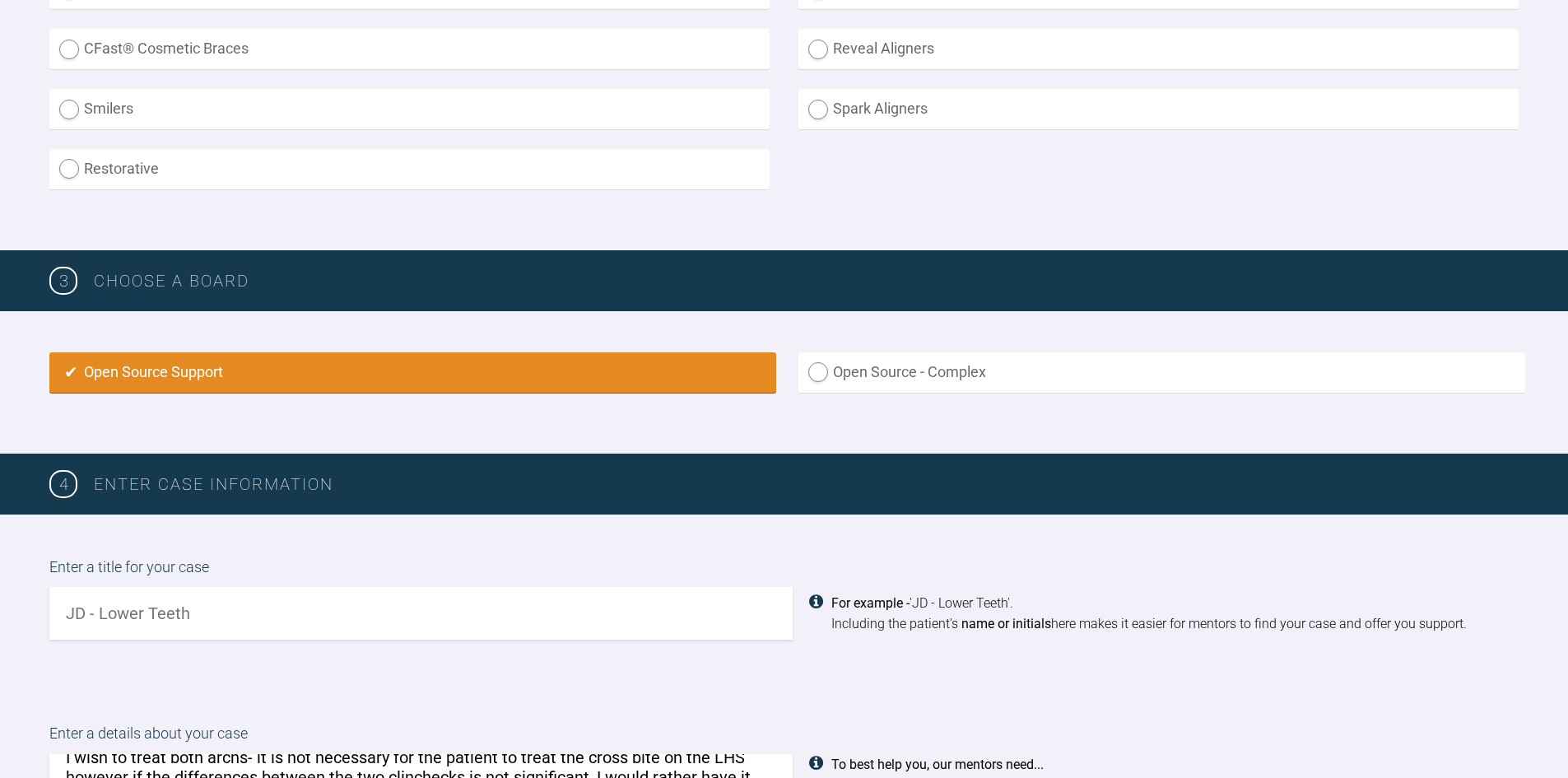
scroll to position [680, 0]
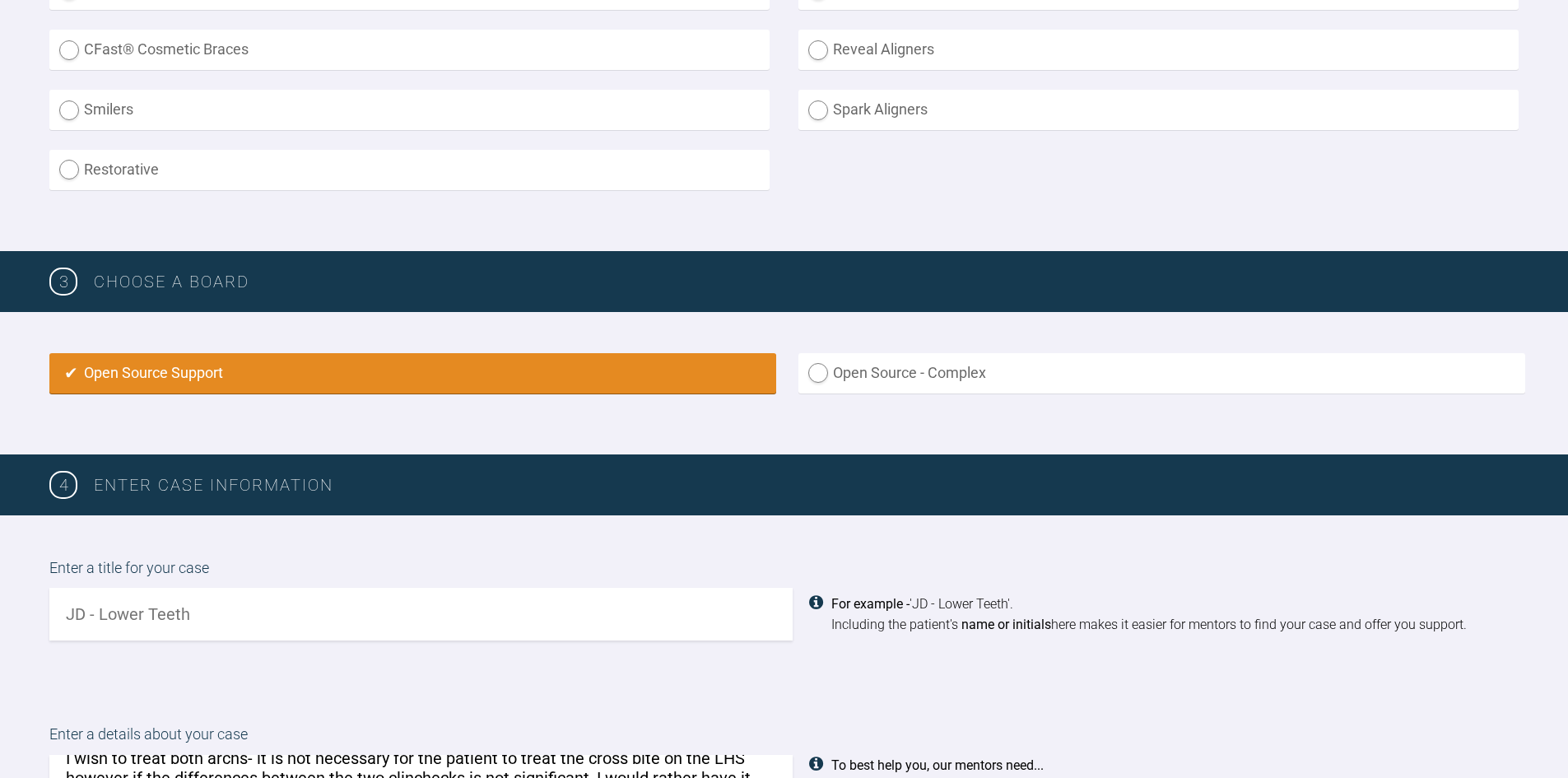
type textarea "patient initially wants composite bonding to close the spaces in the upper arch…"
click at [281, 613] on input "text" at bounding box center [421, 613] width 743 height 53
click at [315, 611] on input "text" at bounding box center [421, 613] width 743 height 53
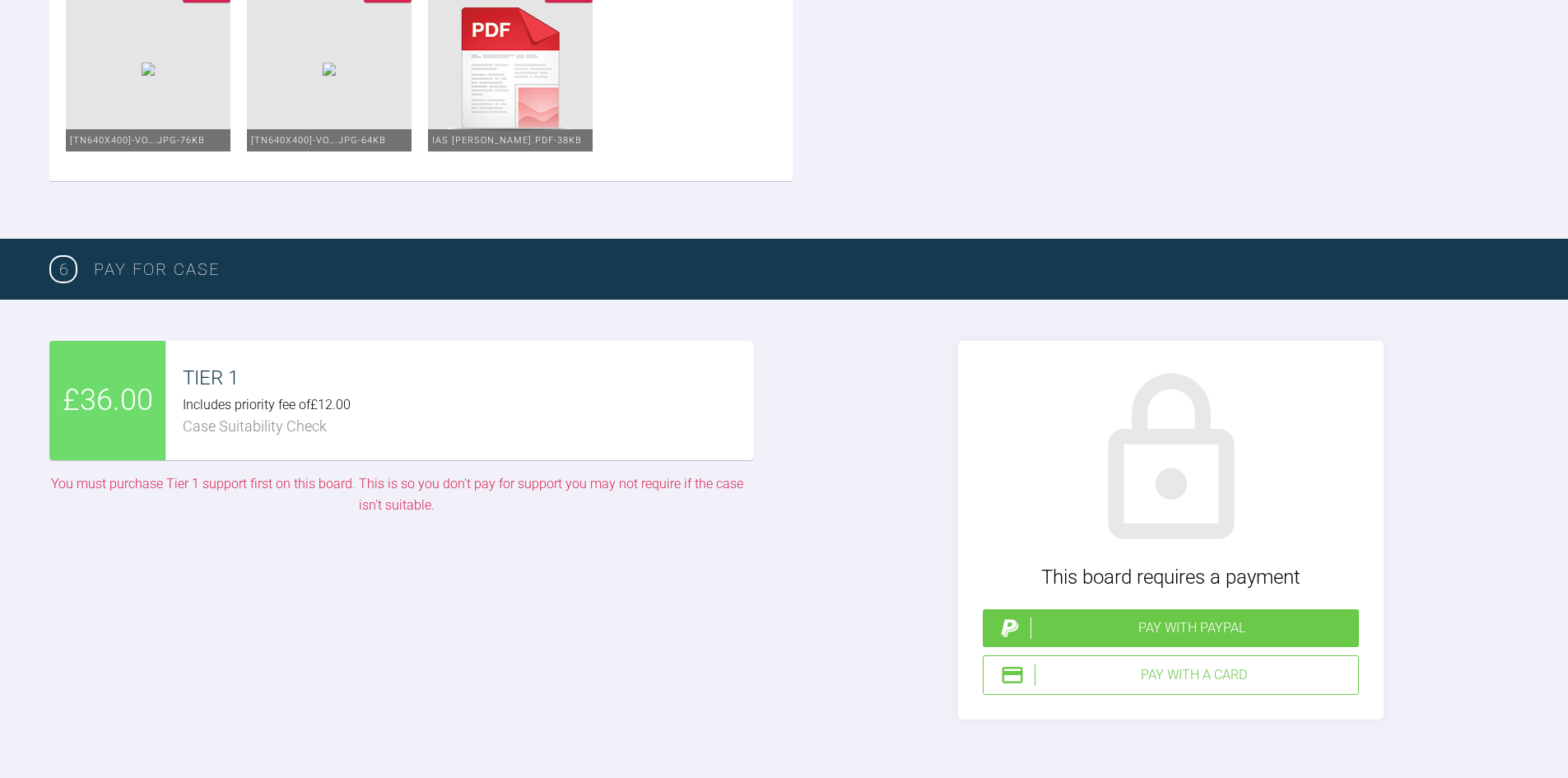
scroll to position [2822, 0]
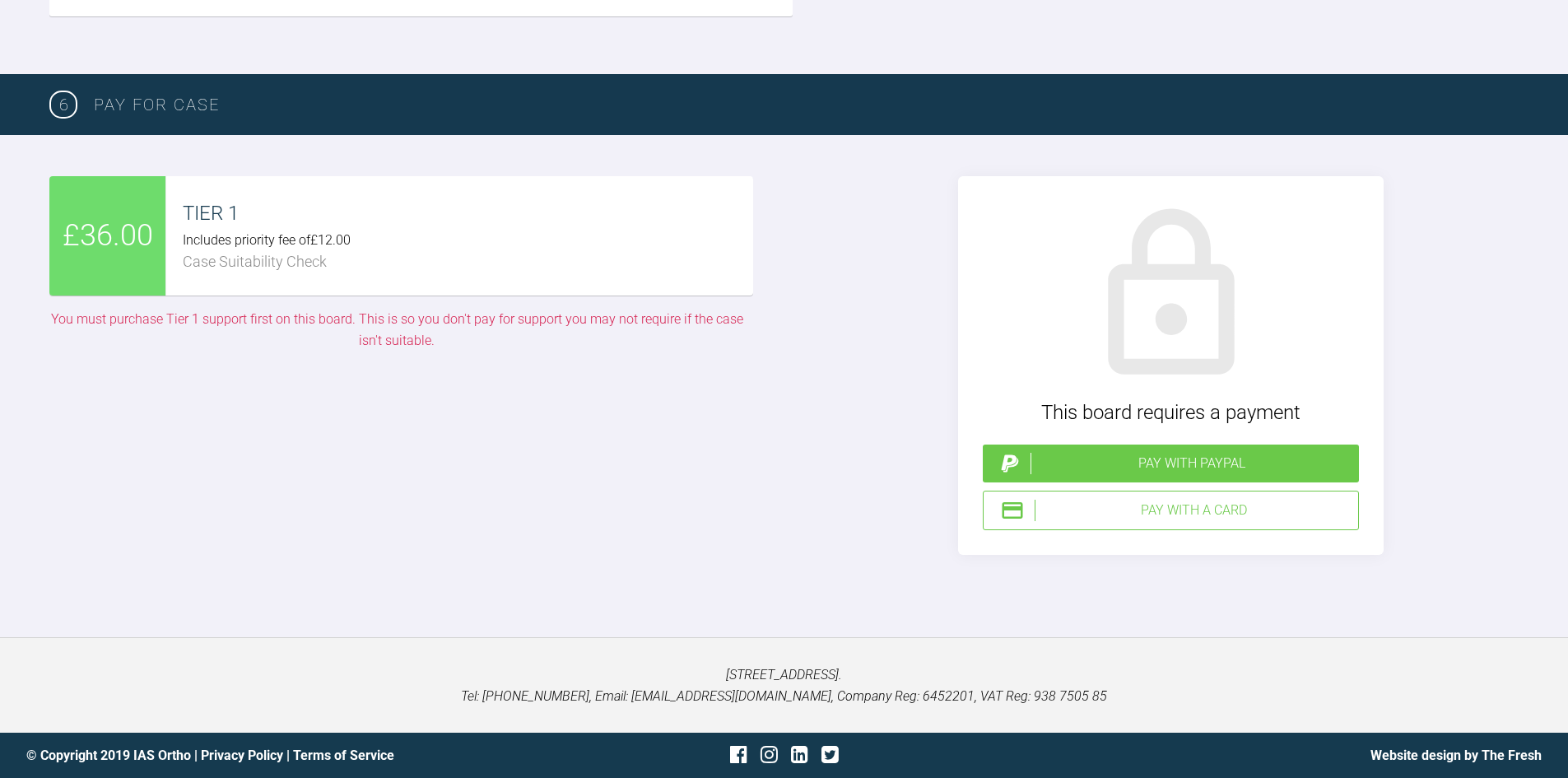
type input "TA- anterior spacings"
click at [1189, 513] on div "Pay with a Card" at bounding box center [1193, 510] width 317 height 22
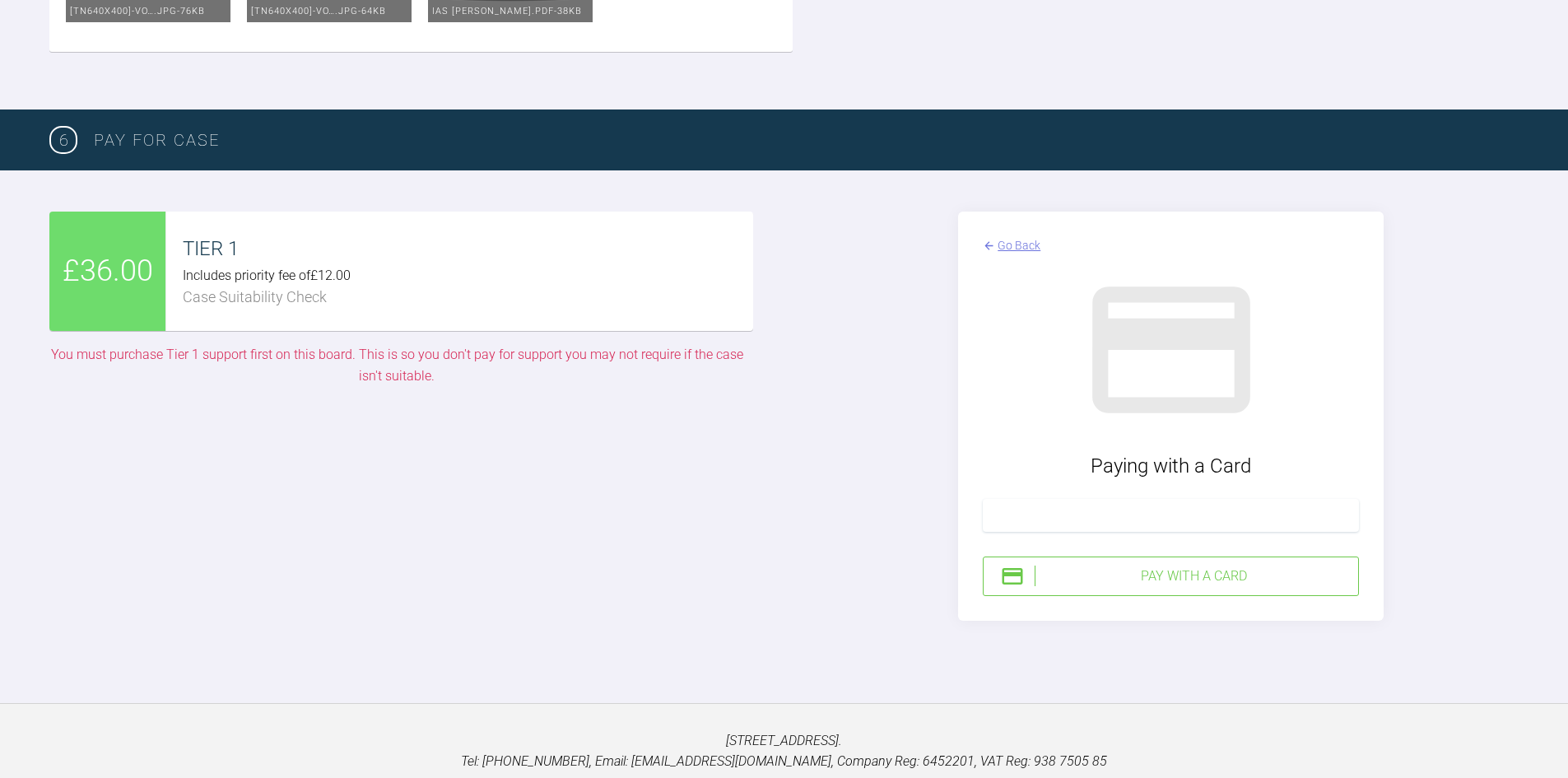
scroll to position [2851, 0]
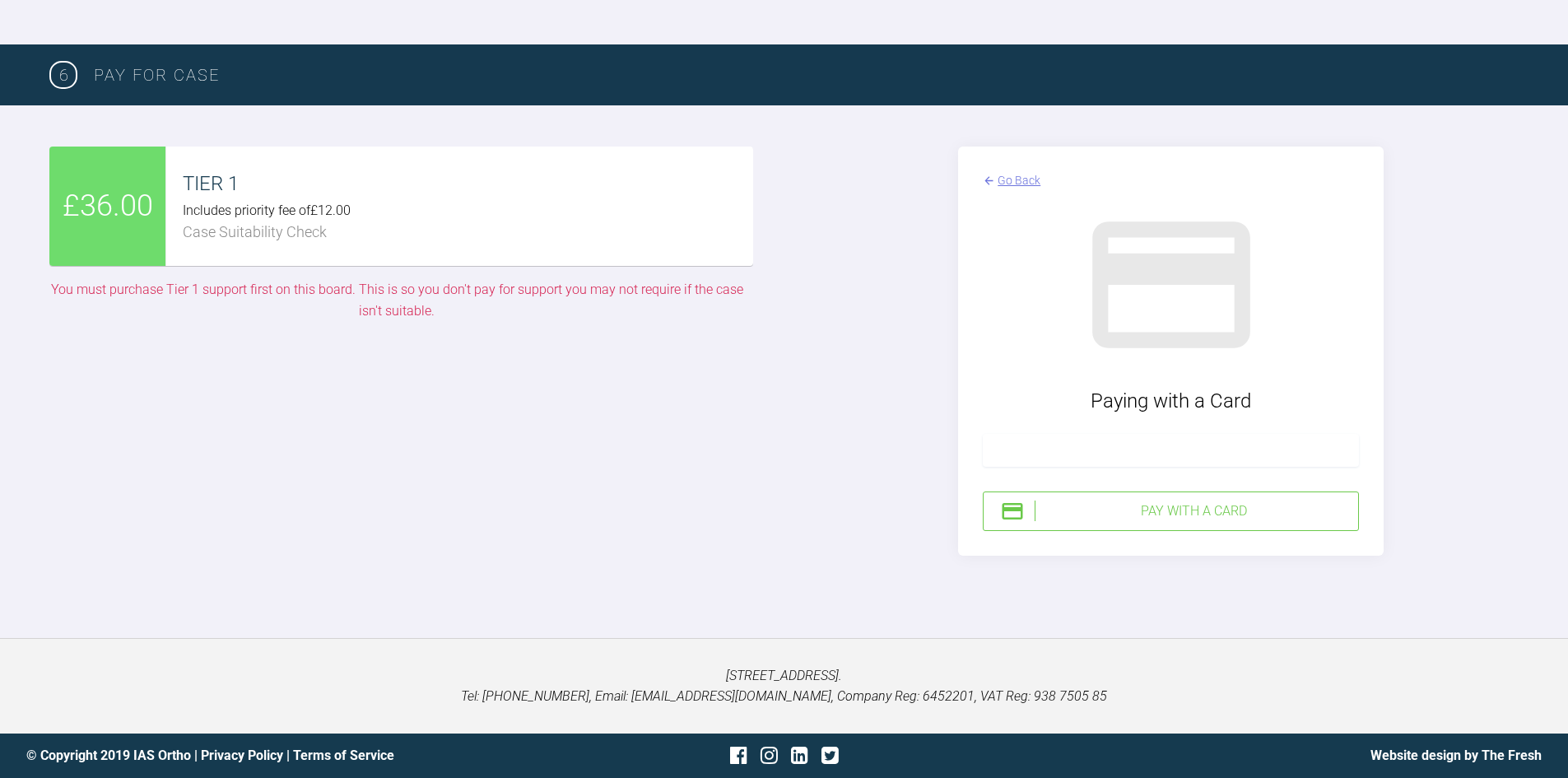
click at [1228, 522] on div "Pay with a Card" at bounding box center [1171, 511] width 376 height 40
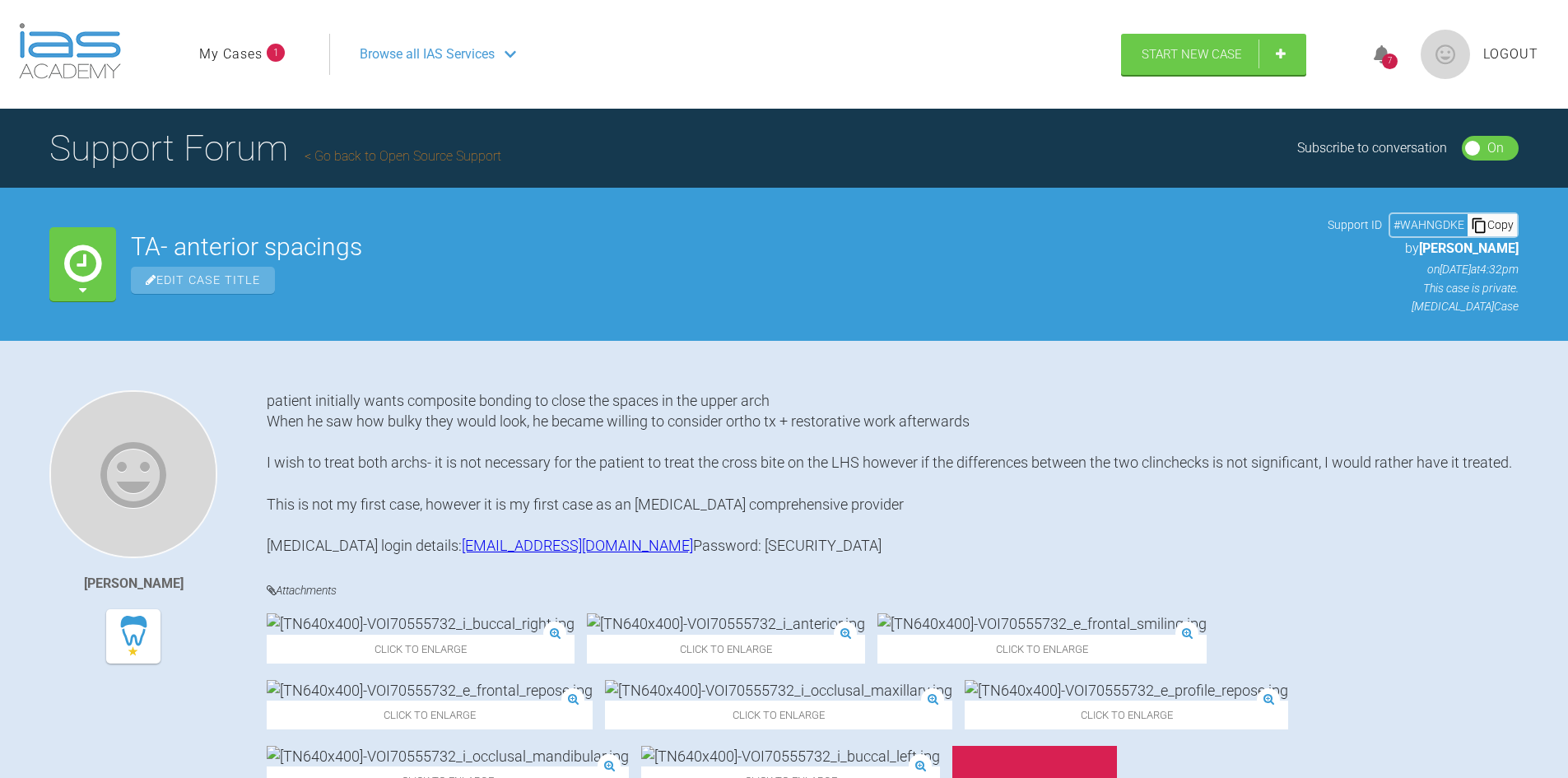
click at [217, 54] on link "My Cases" at bounding box center [231, 55] width 63 height 22
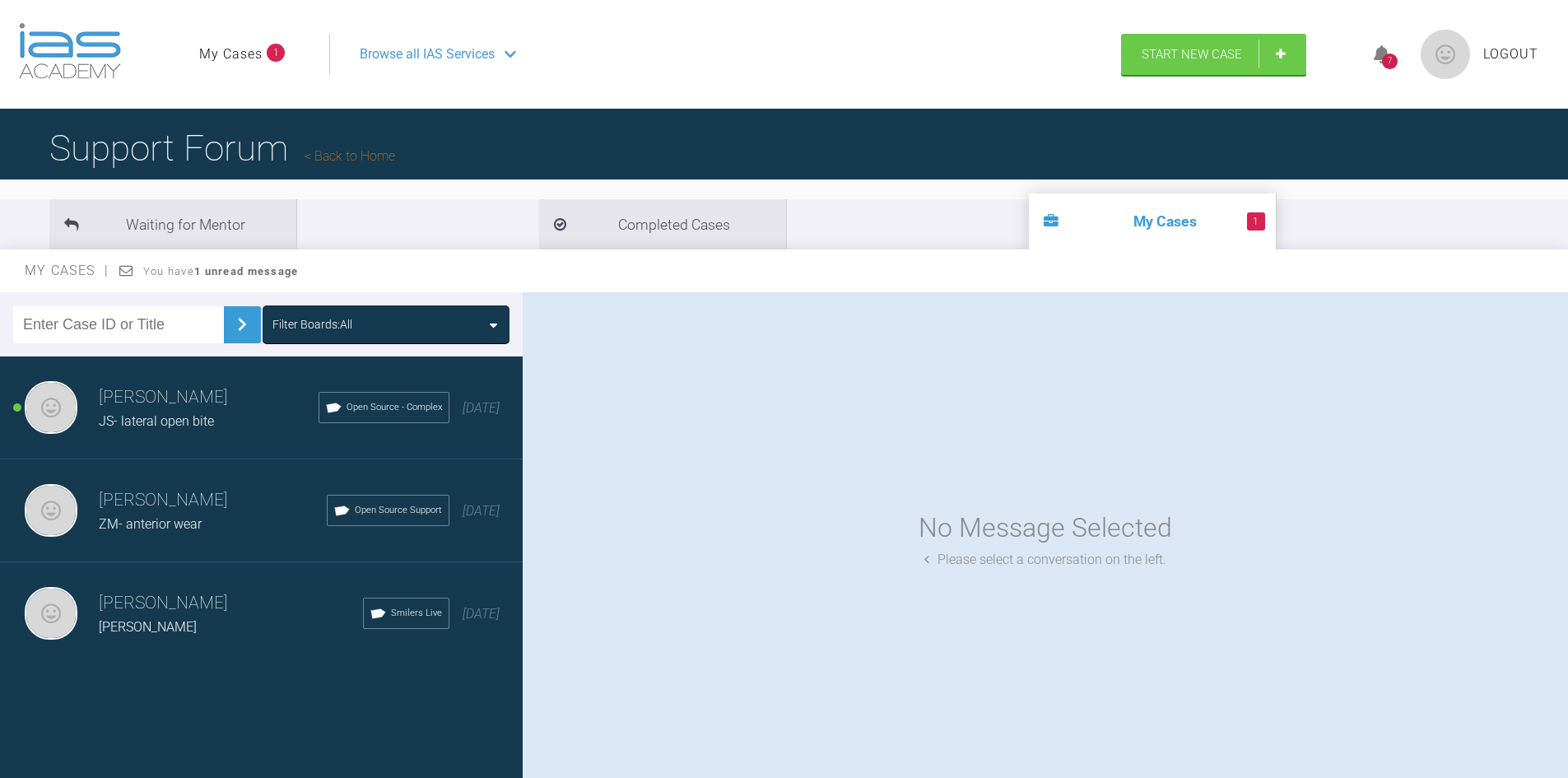
click at [181, 407] on h3 "Marah Ziad" at bounding box center [209, 397] width 220 height 28
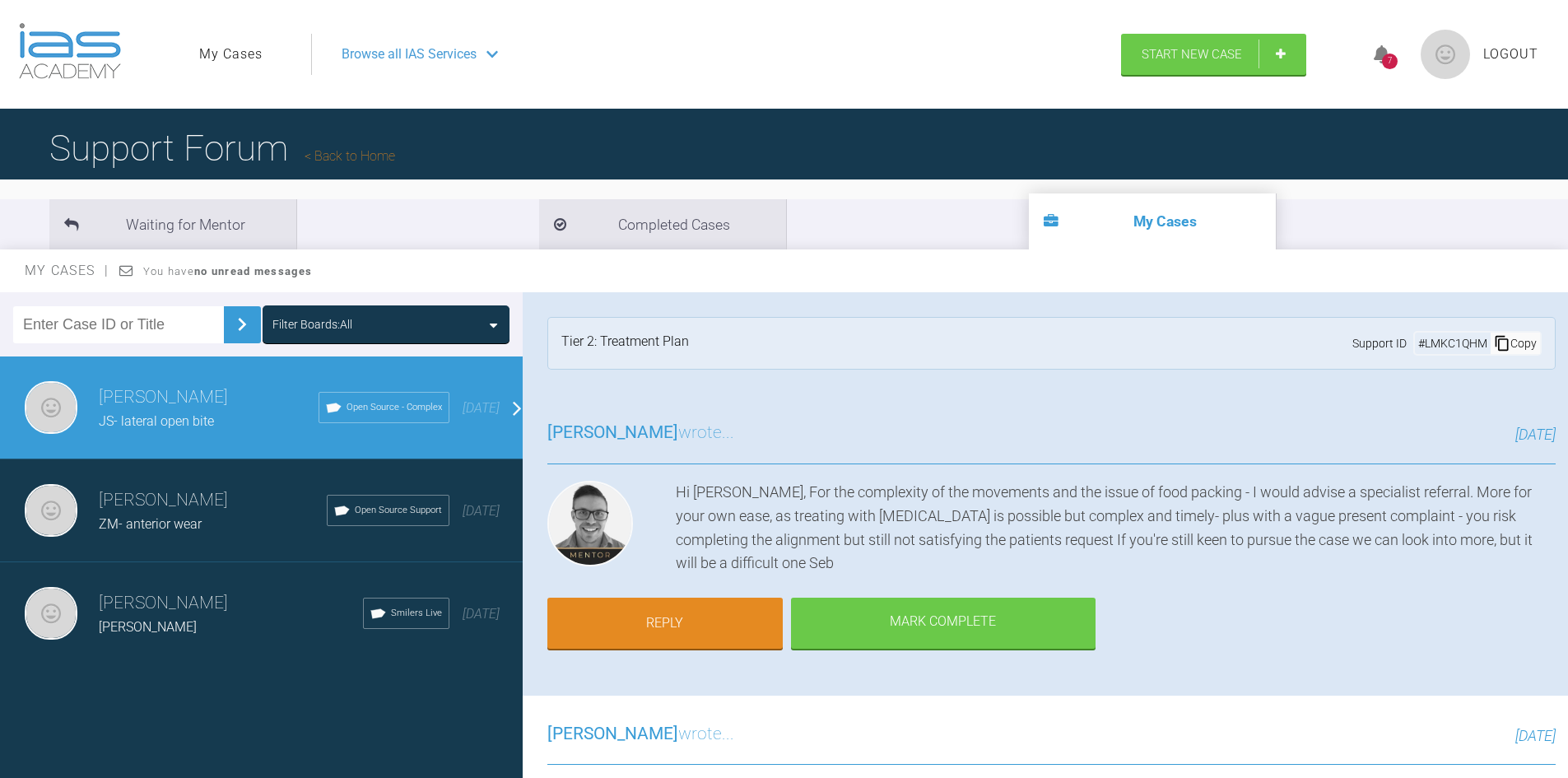
click at [993, 199] on ul "Waiting for Mentor Completed Cases My Cases" at bounding box center [784, 224] width 1568 height 51
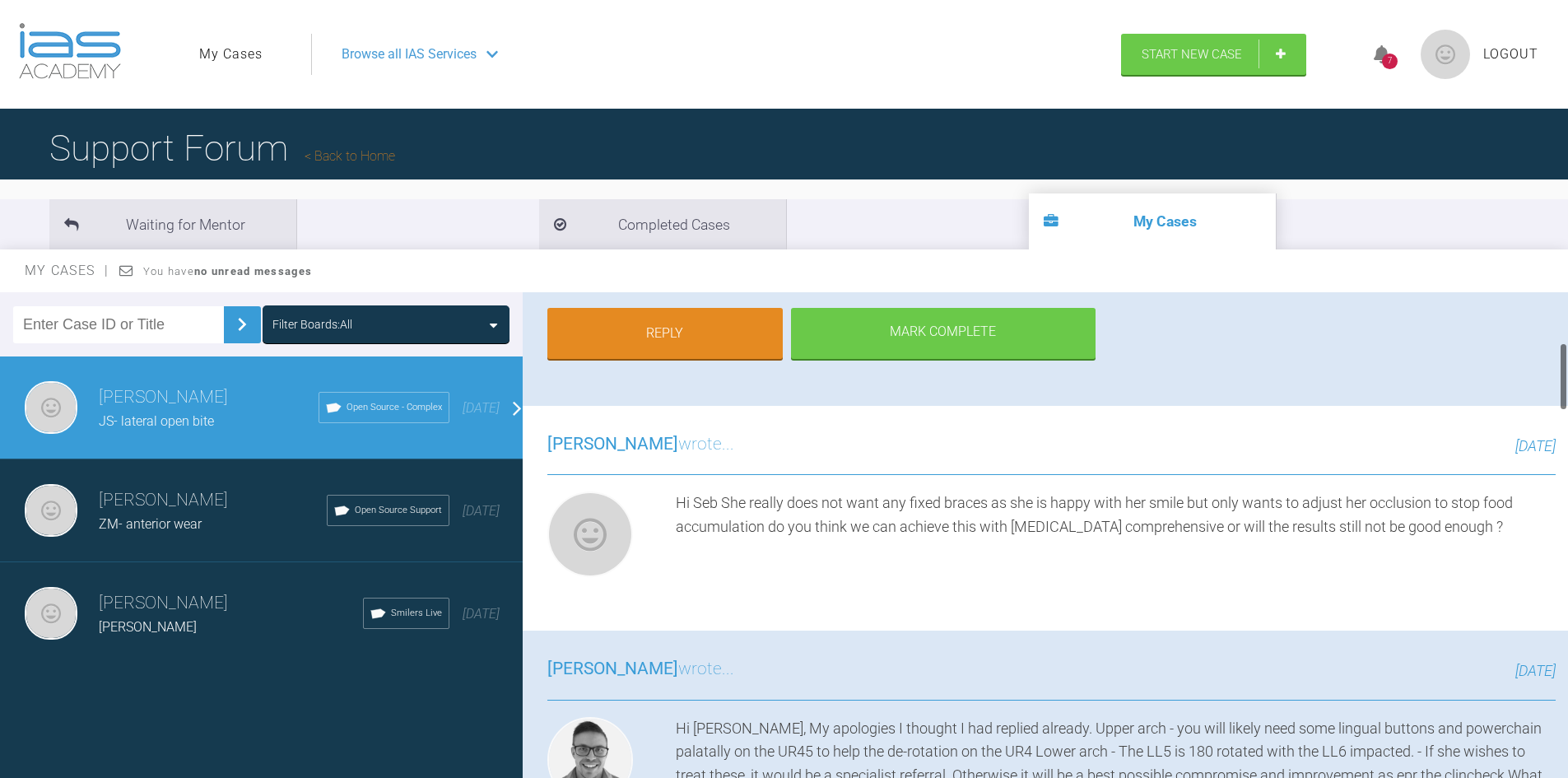
scroll to position [82, 0]
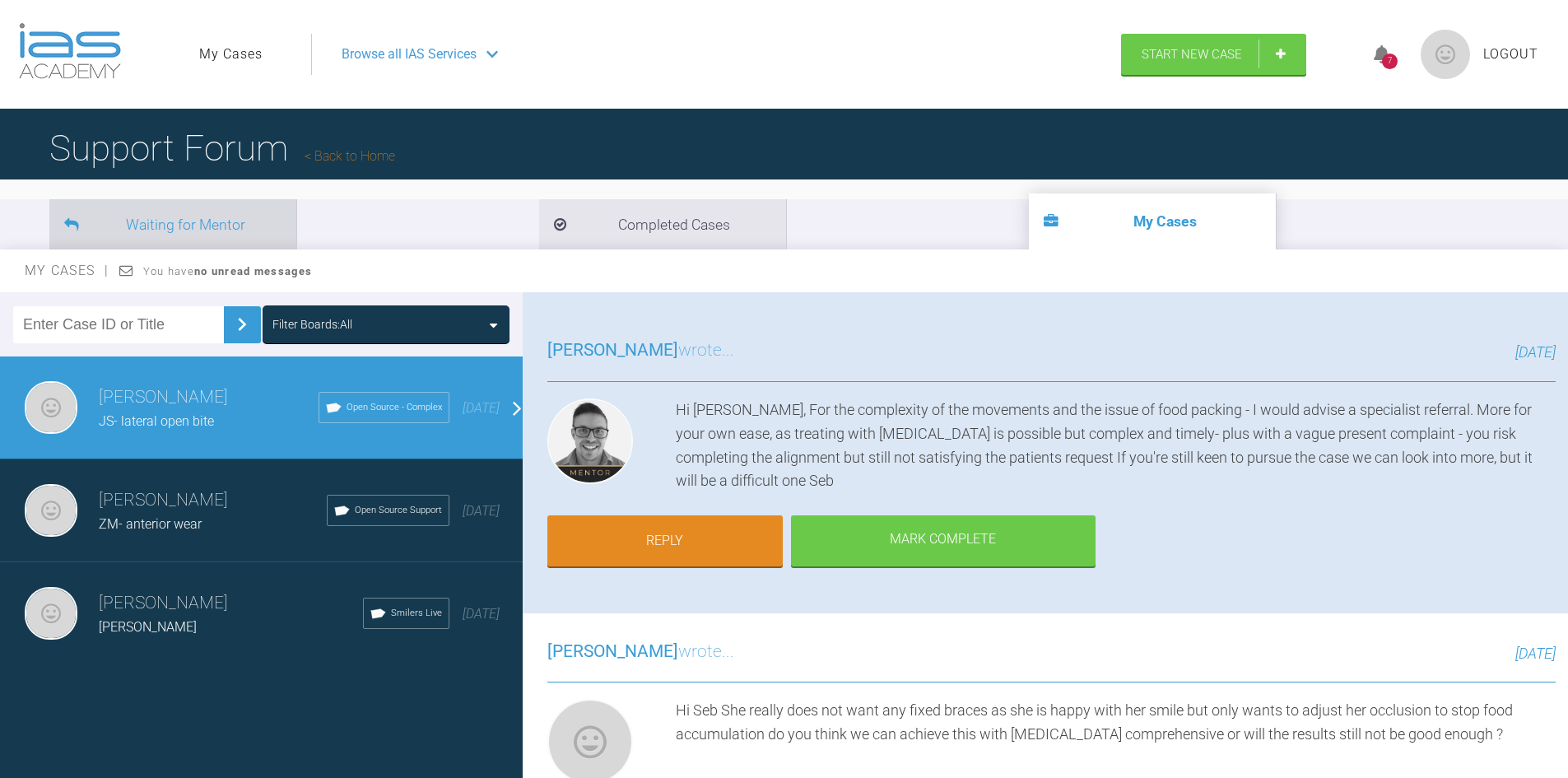
click at [240, 214] on li "Waiting for Mentor" at bounding box center [172, 224] width 247 height 51
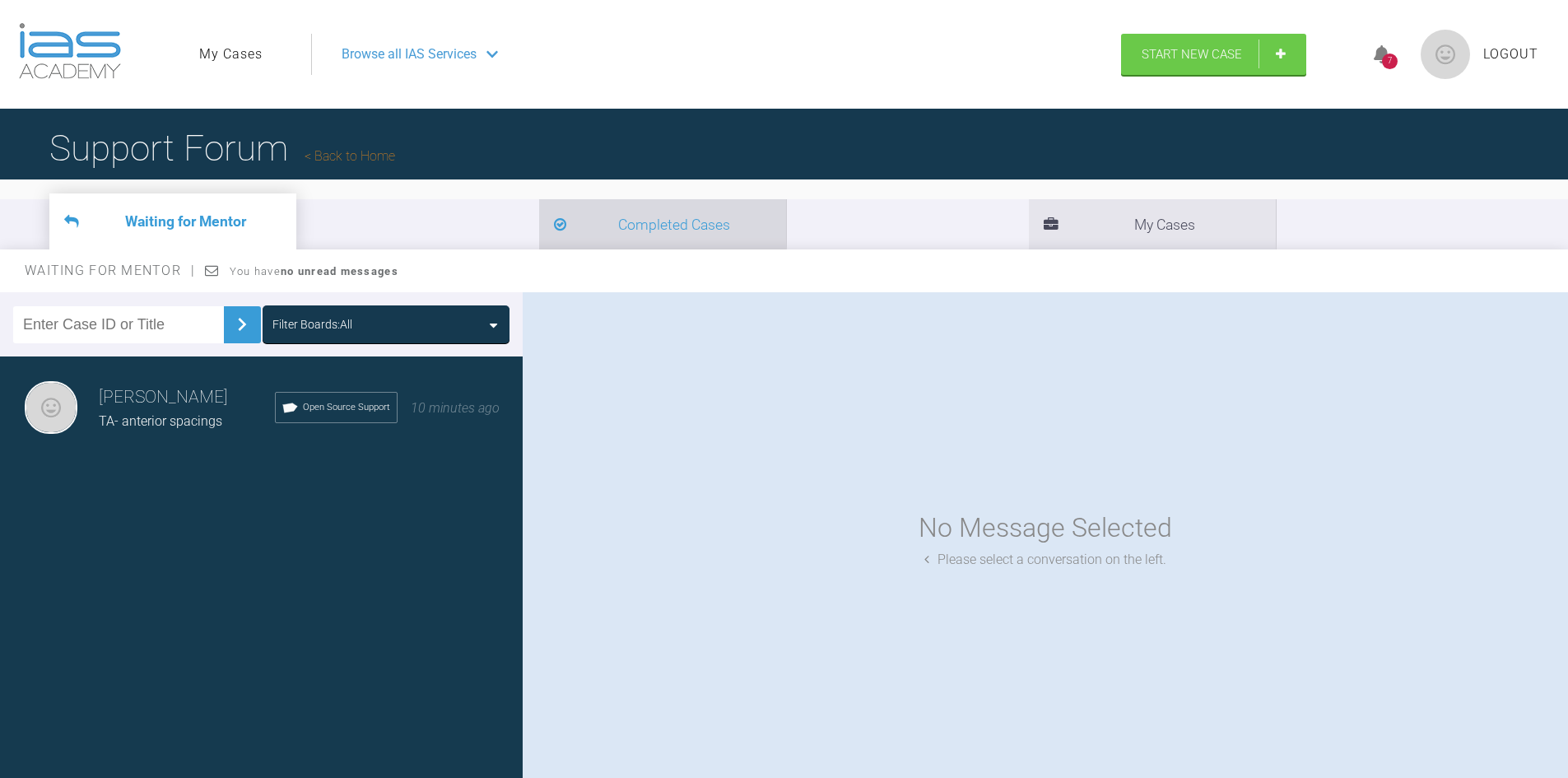
click at [539, 217] on li "Completed Cases" at bounding box center [662, 224] width 247 height 51
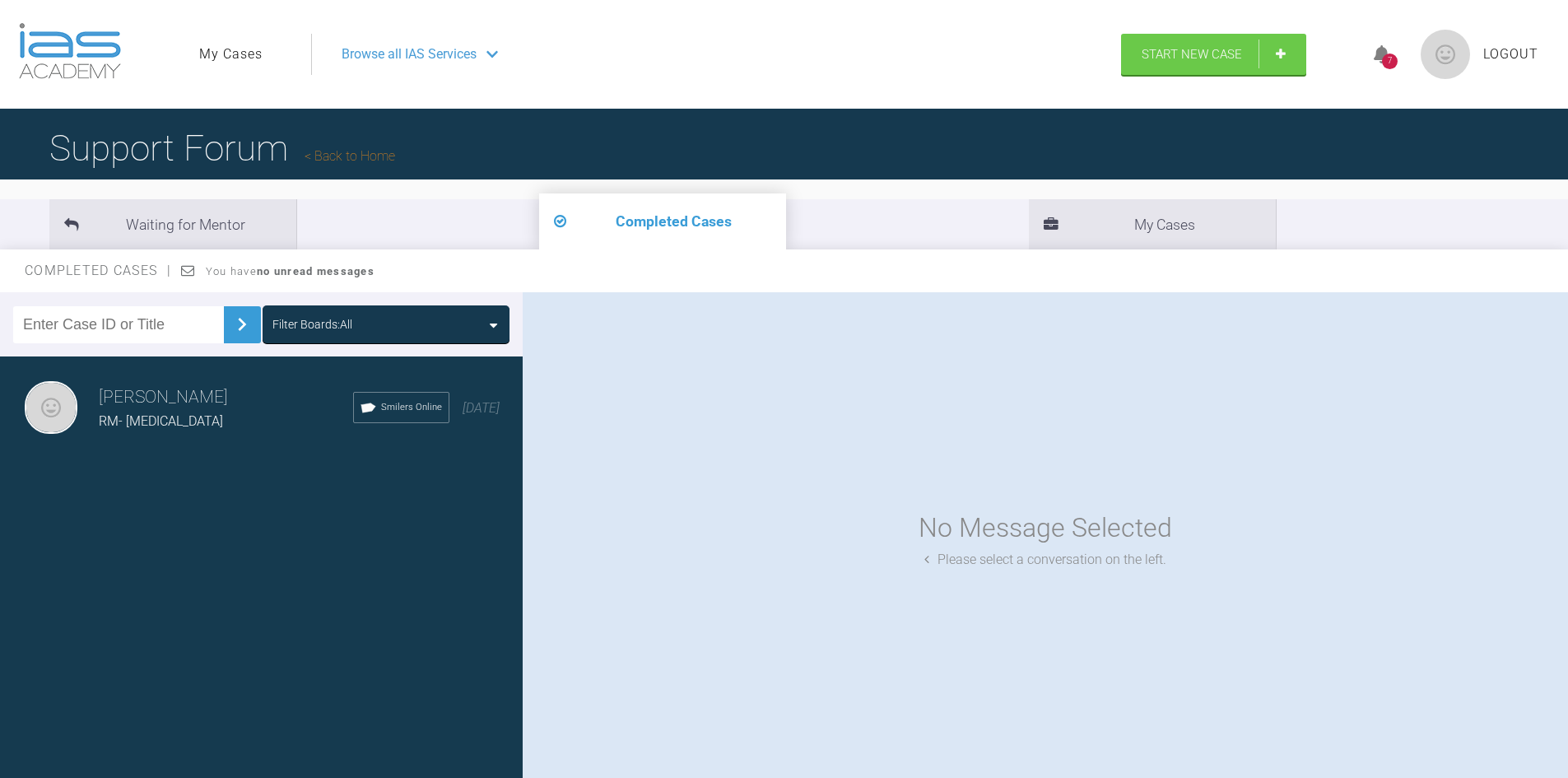
click at [157, 410] on h3 "Marah Ziad" at bounding box center [226, 397] width 255 height 28
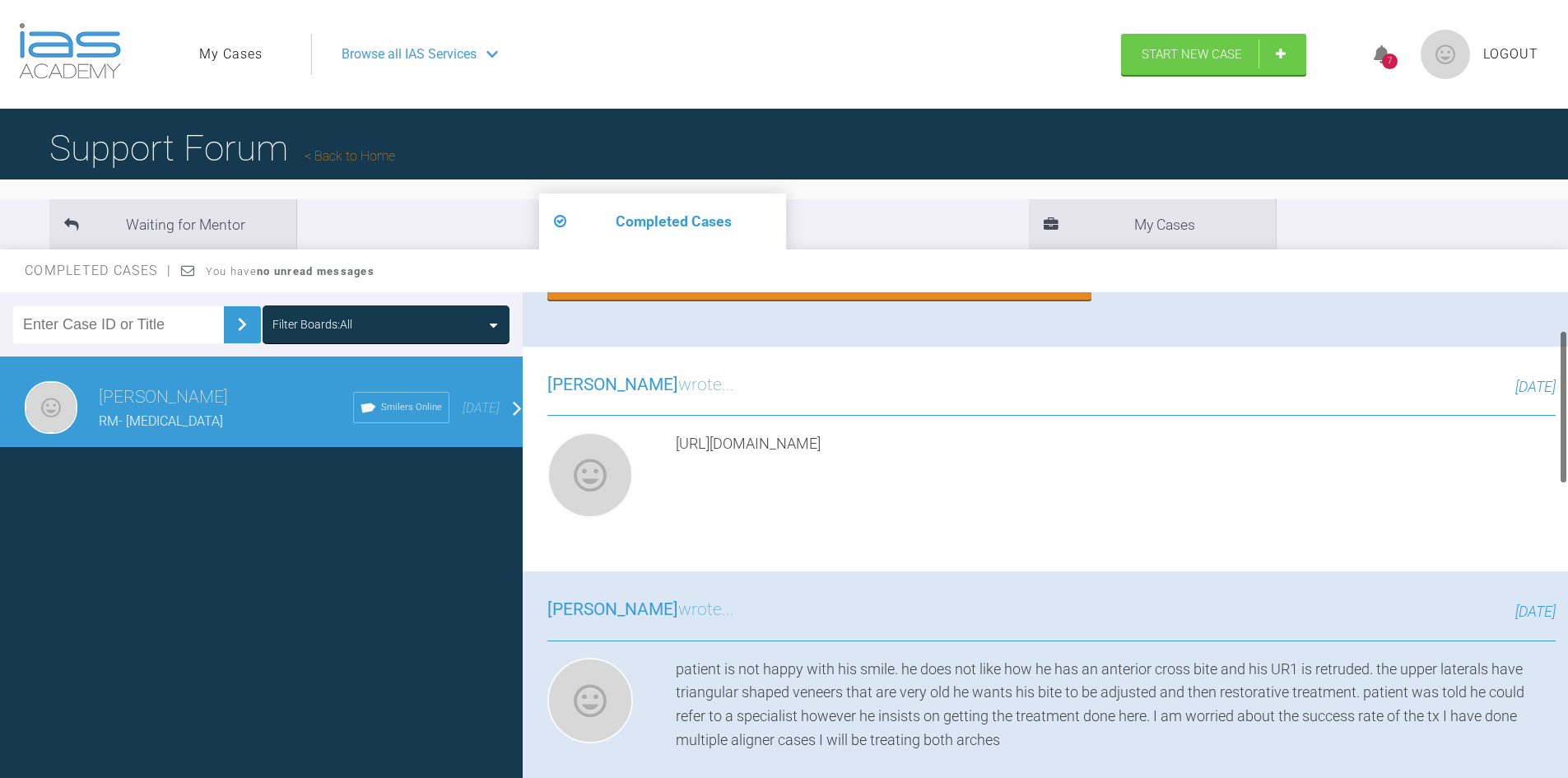
scroll to position [94, 0]
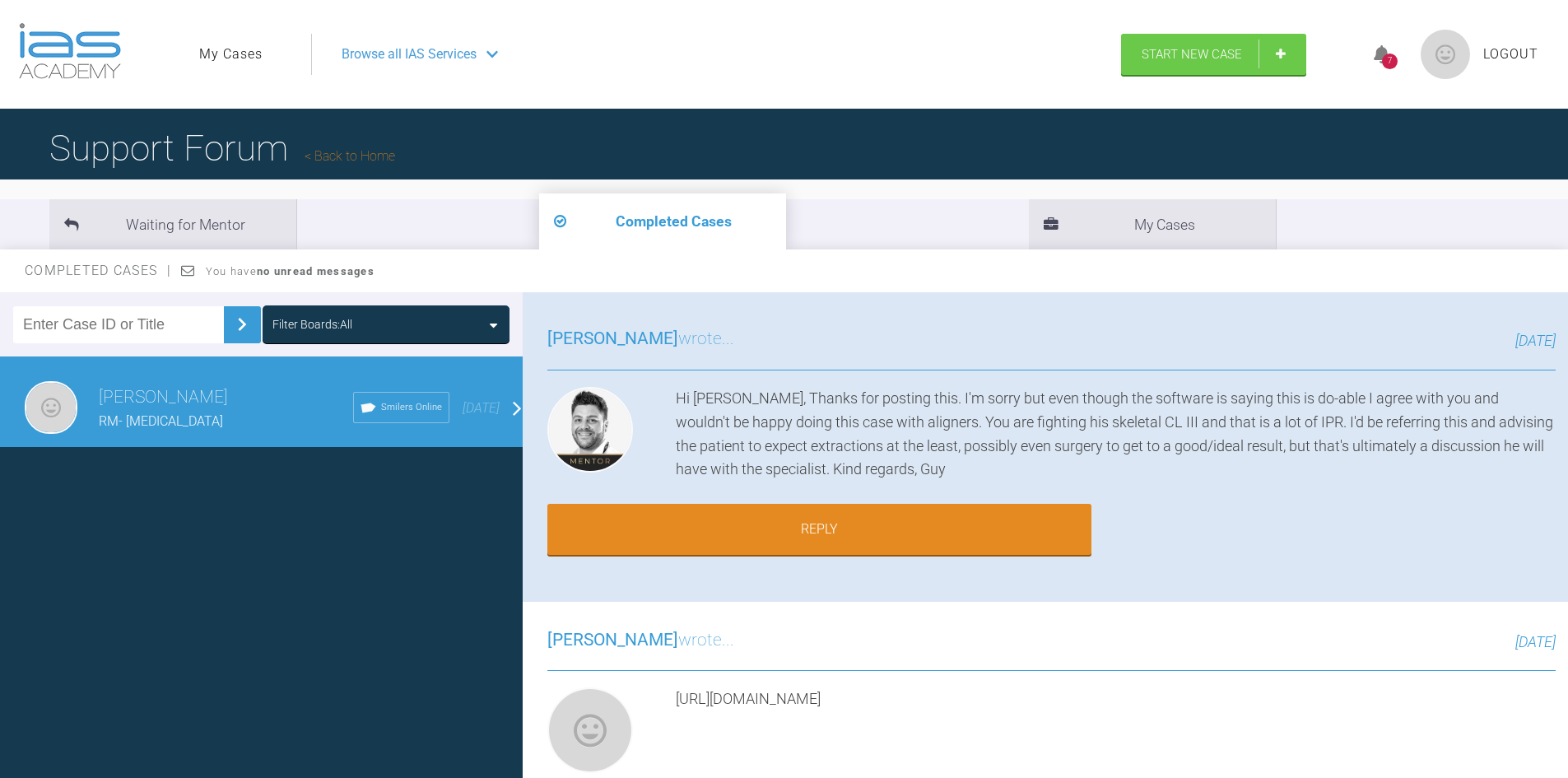
click at [539, 215] on li "Completed Cases" at bounding box center [662, 221] width 247 height 56
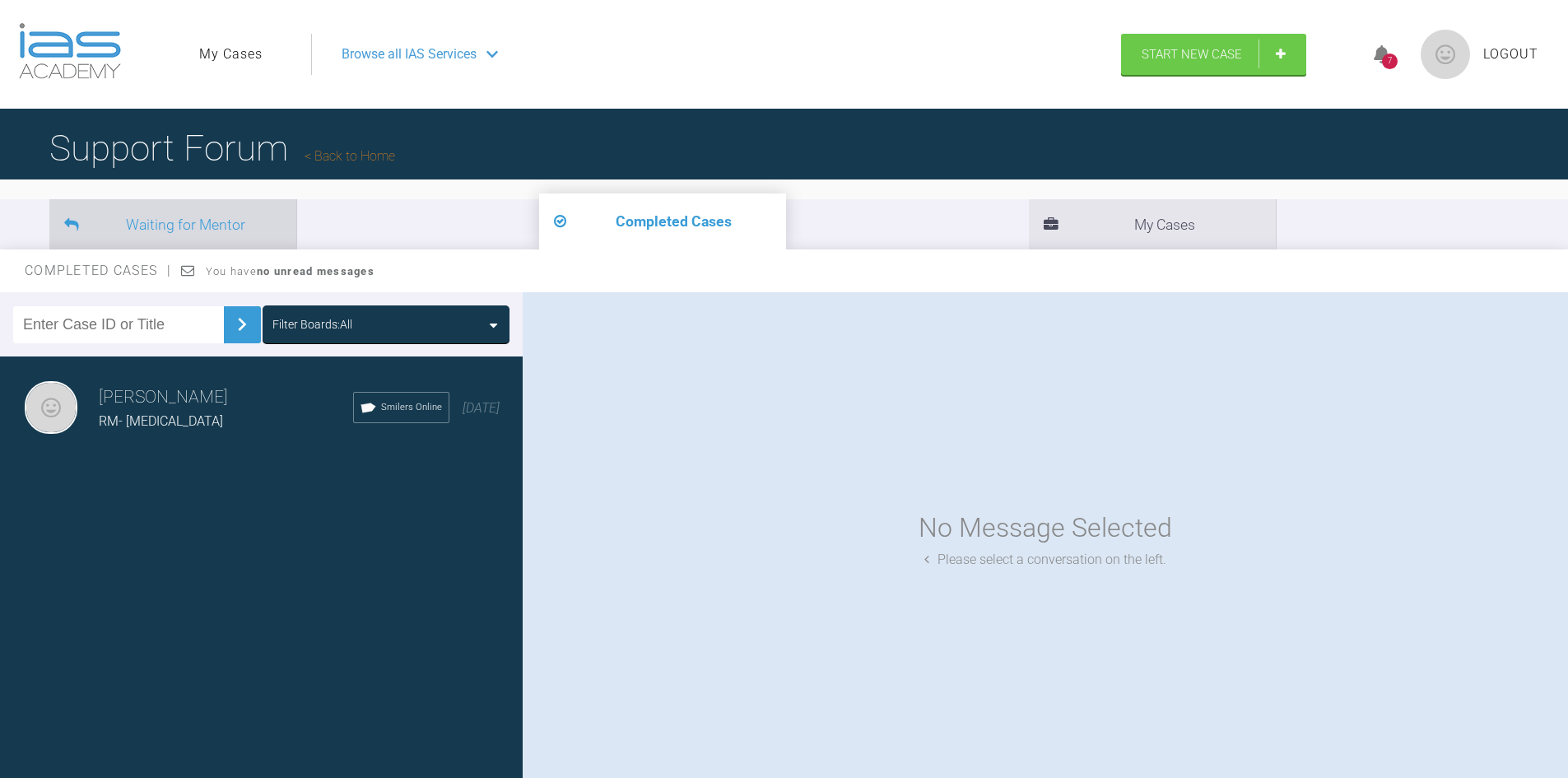
click at [167, 222] on li "Waiting for Mentor" at bounding box center [172, 224] width 247 height 51
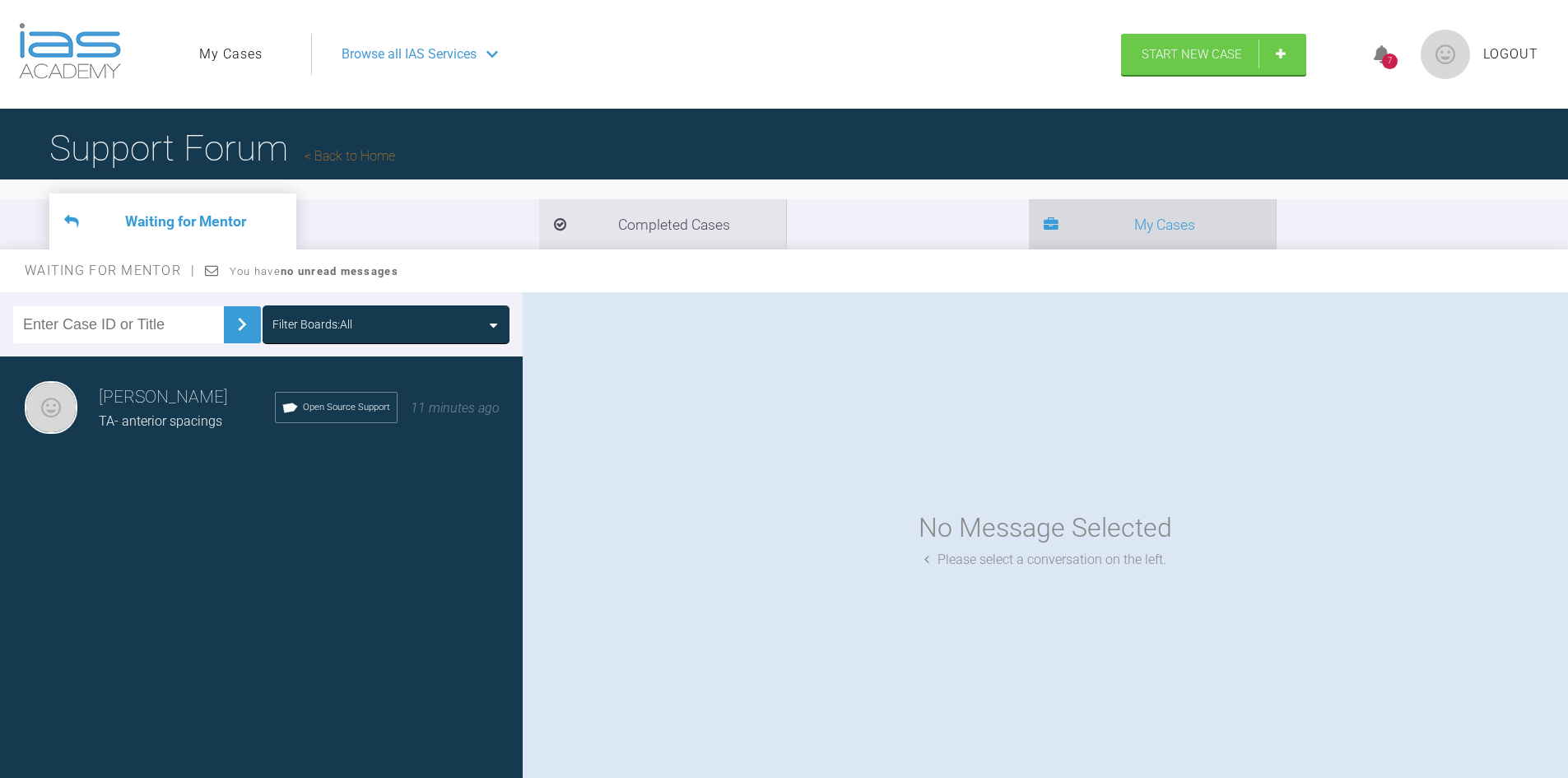
click at [1029, 213] on li "My Cases" at bounding box center [1152, 224] width 247 height 51
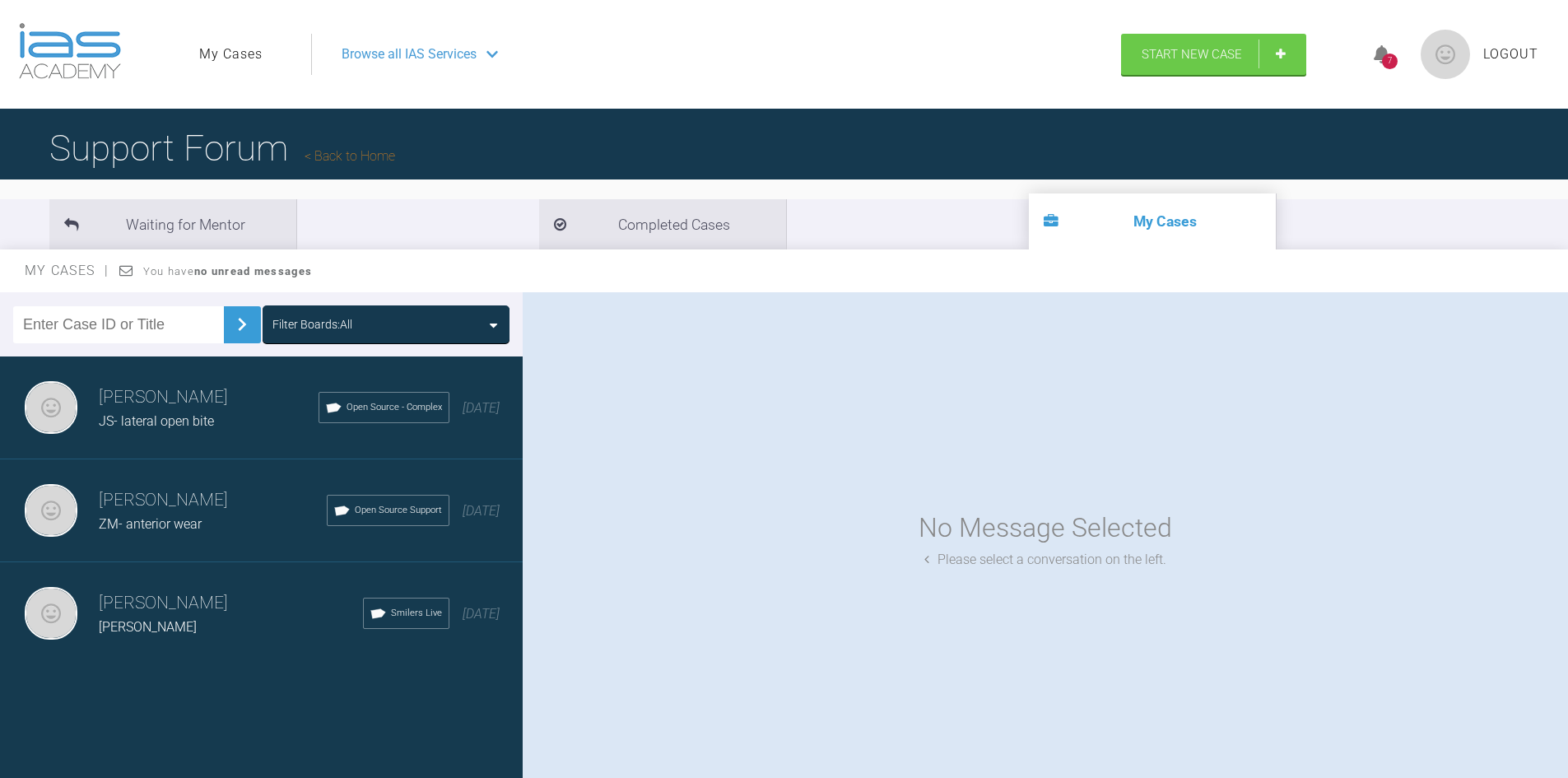
click at [193, 630] on span "George Strickland" at bounding box center [148, 627] width 98 height 16
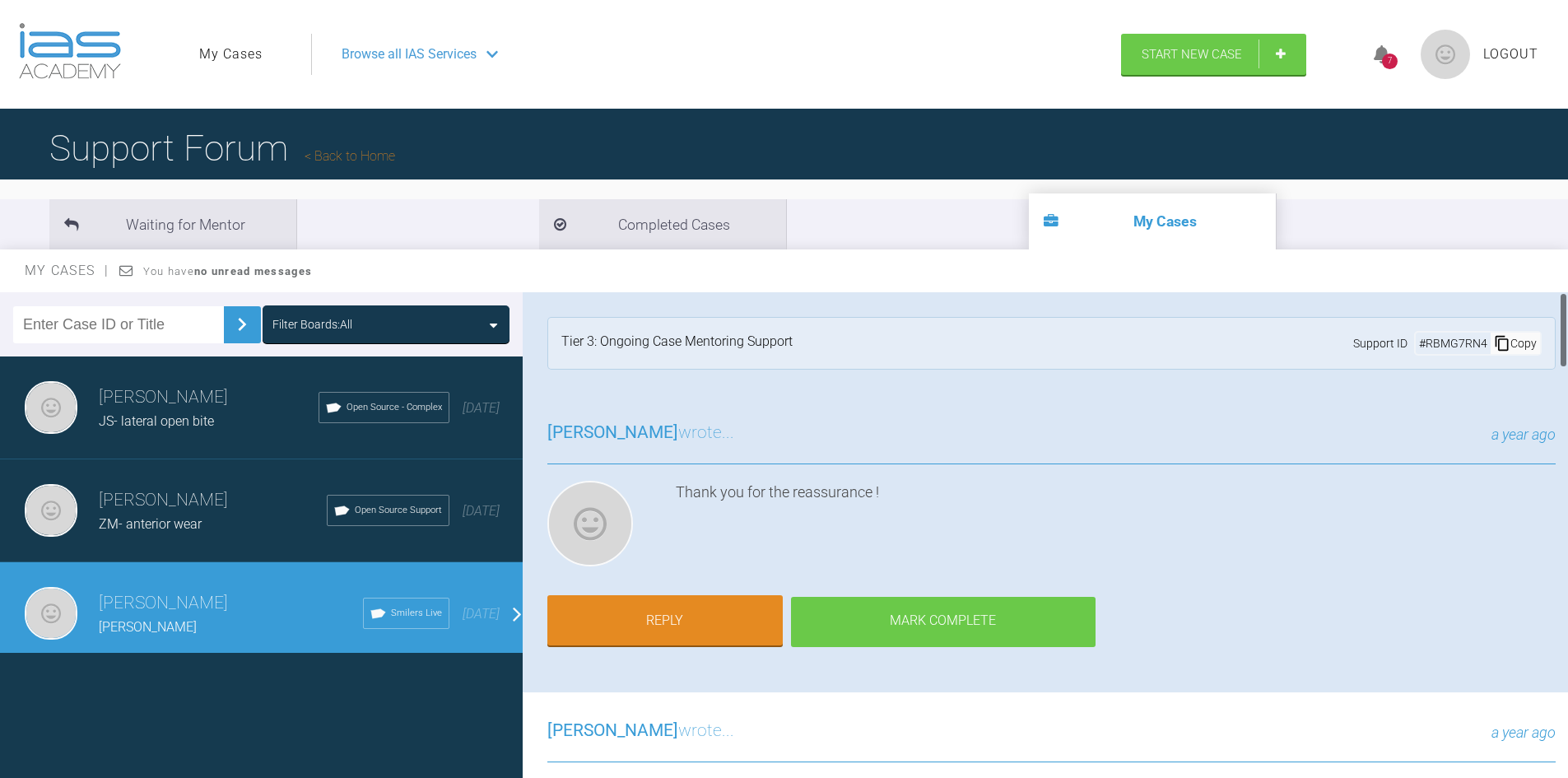
click at [905, 616] on div "Mark Complete" at bounding box center [942, 622] width 304 height 52
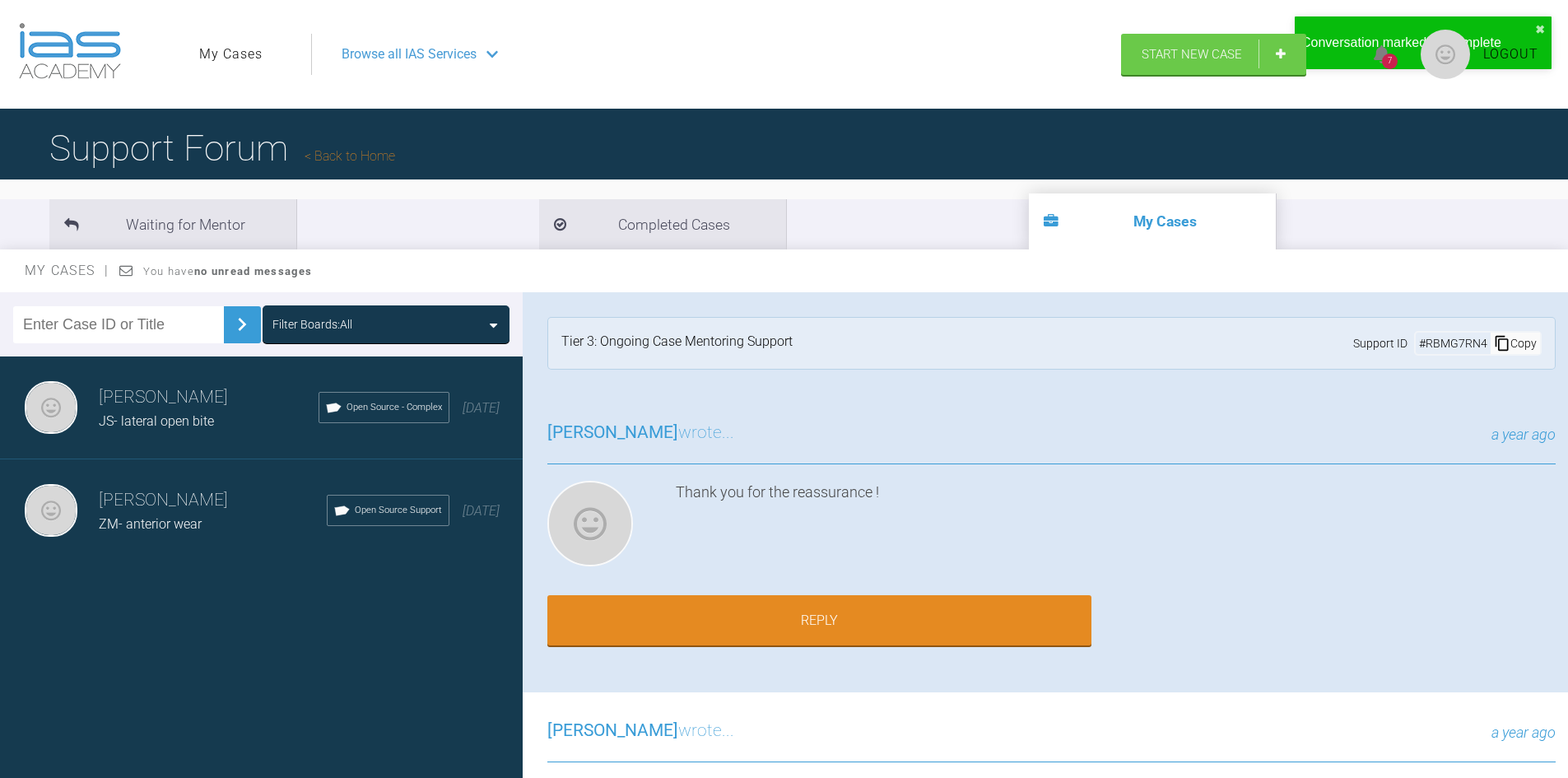
click at [159, 521] on span "ZM- anterior wear" at bounding box center [151, 524] width 103 height 16
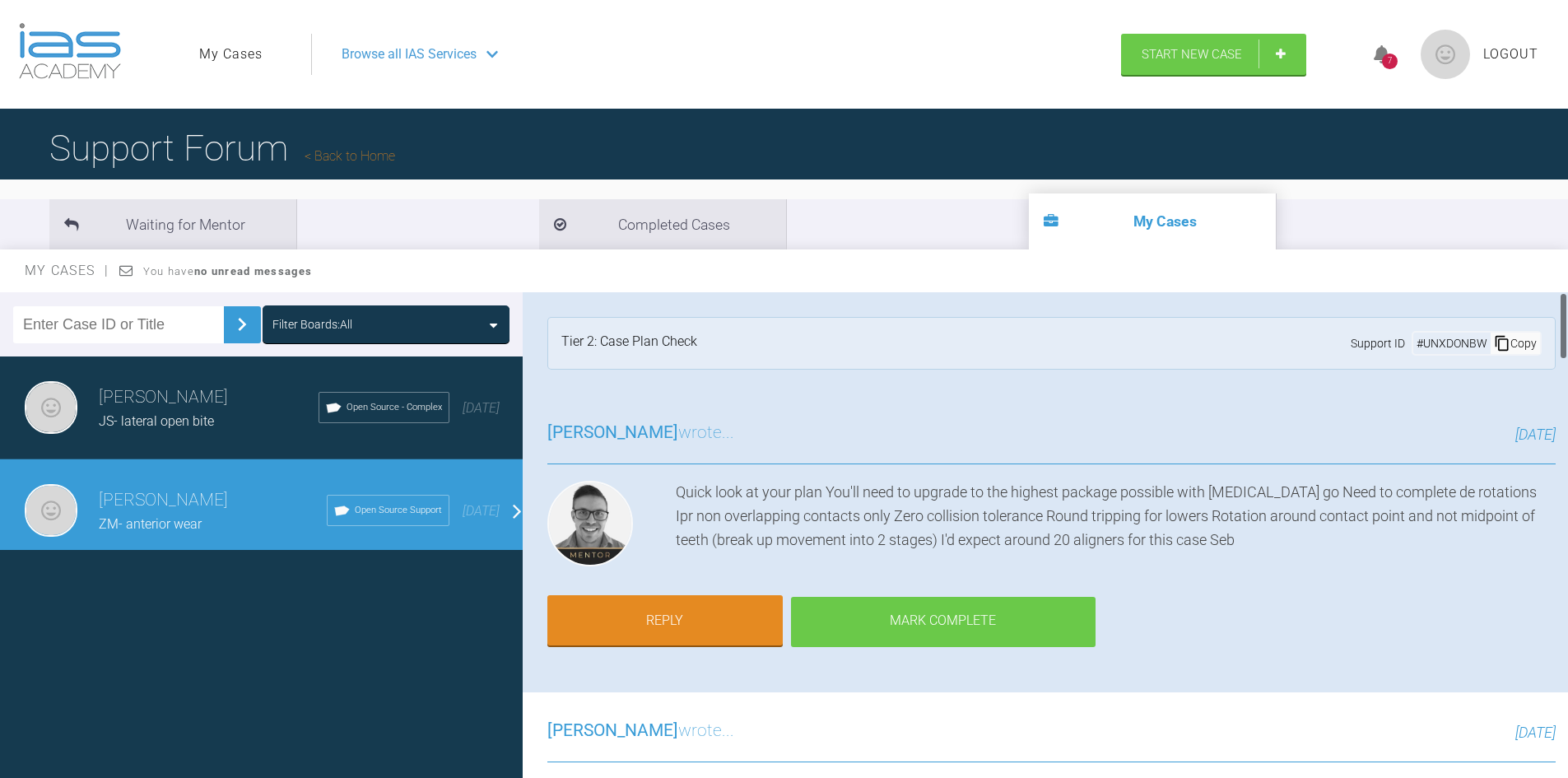
click at [920, 608] on div "Mark Complete" at bounding box center [942, 622] width 304 height 52
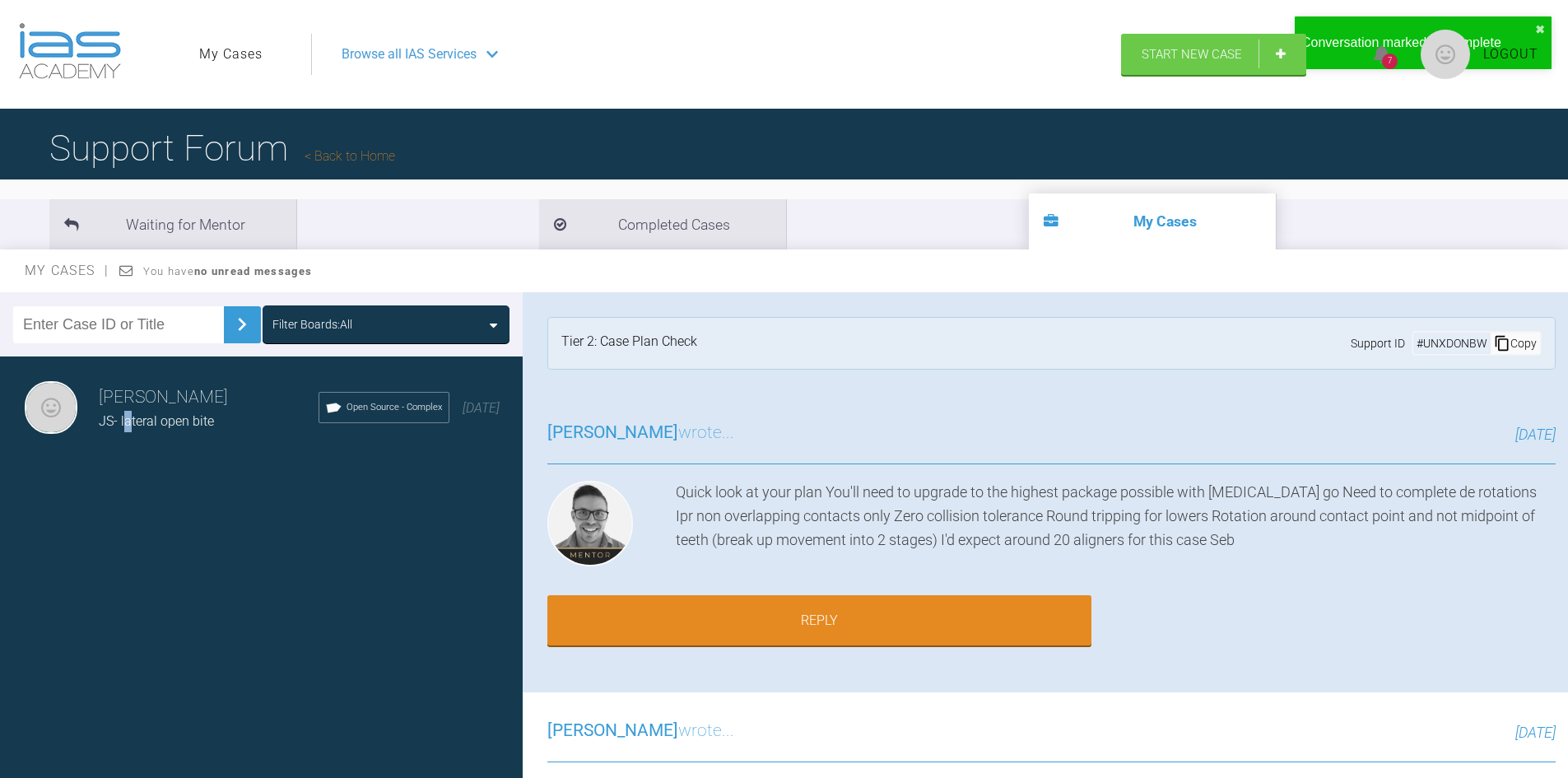
click at [128, 424] on span "JS- lateral open bite" at bounding box center [157, 421] width 115 height 16
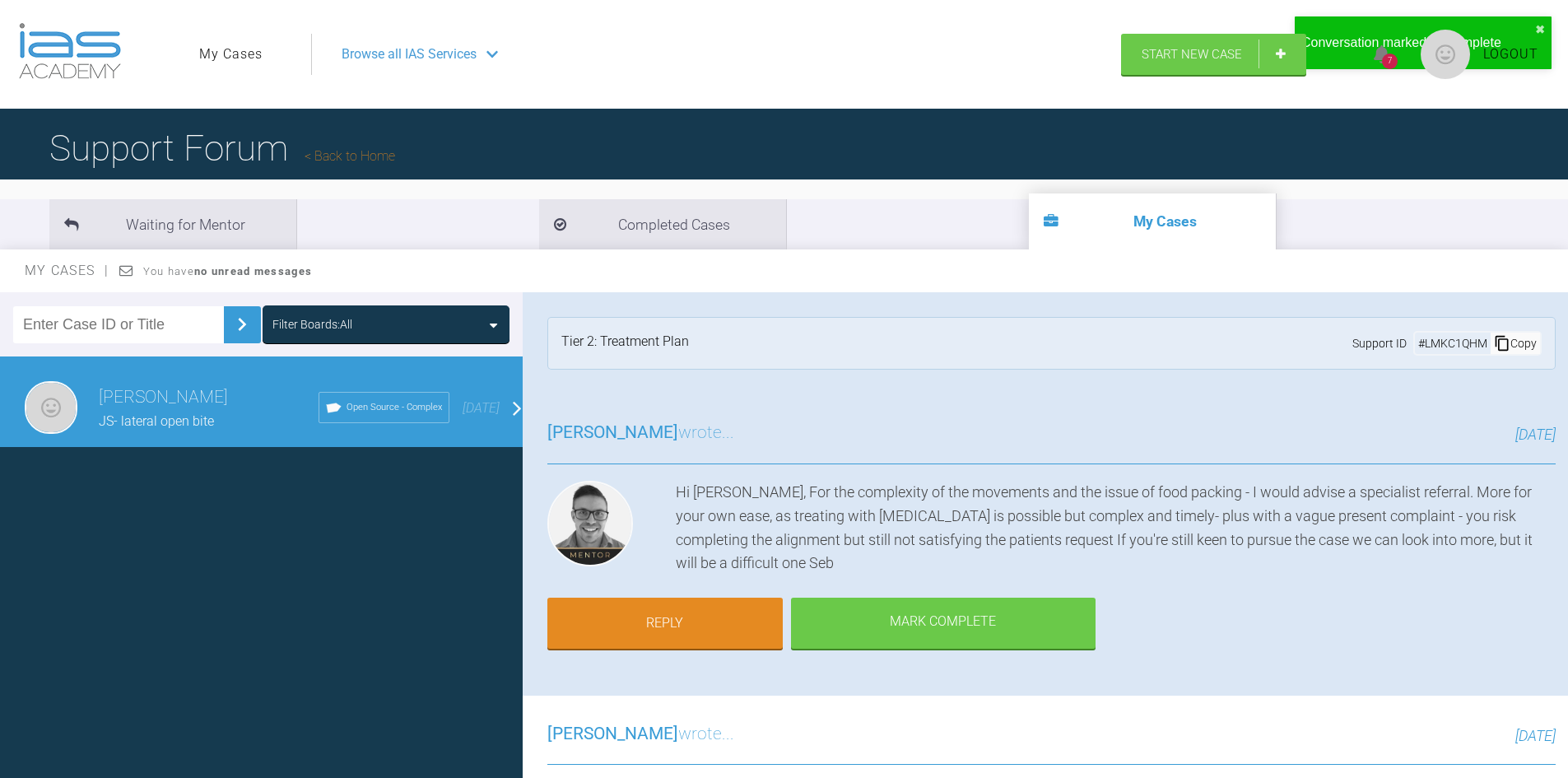
click at [1288, 545] on div "Hi Marah, For the complexity of the movements and the issue of food packing - I…" at bounding box center [1115, 528] width 880 height 95
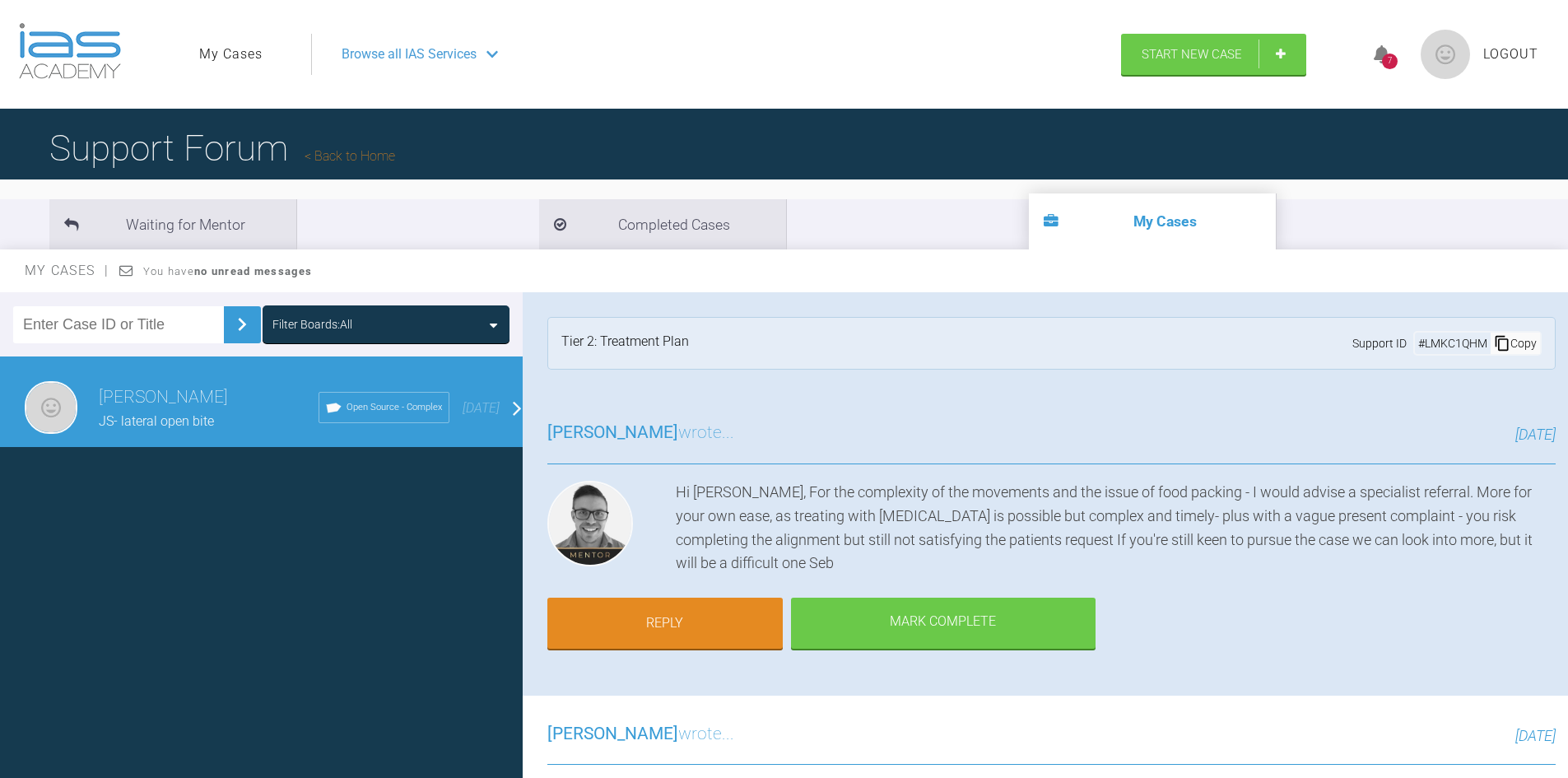
click at [79, 57] on img at bounding box center [69, 51] width 102 height 56
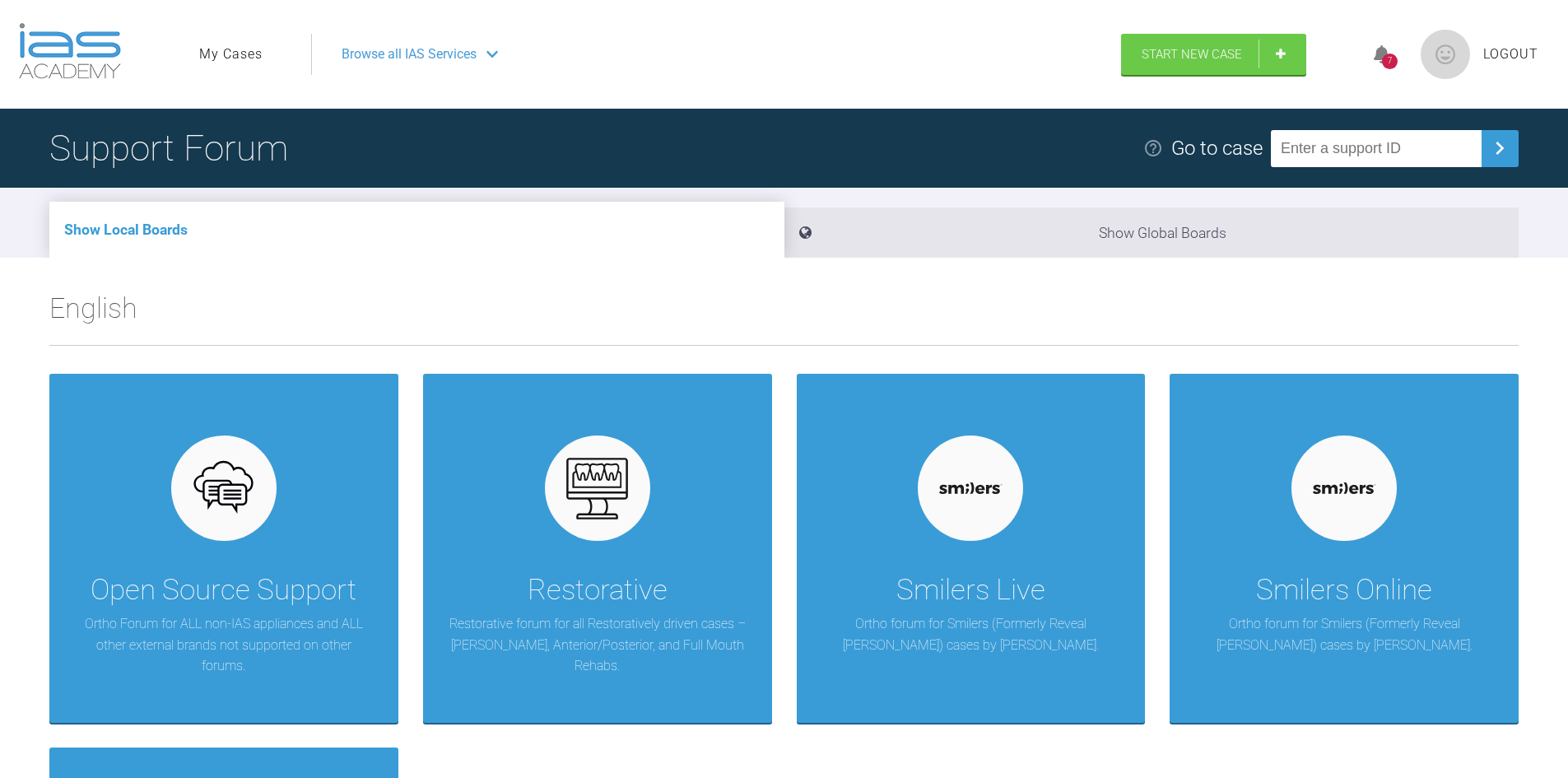
click at [407, 40] on div "Browse all IAS Services" at bounding box center [709, 55] width 765 height 42
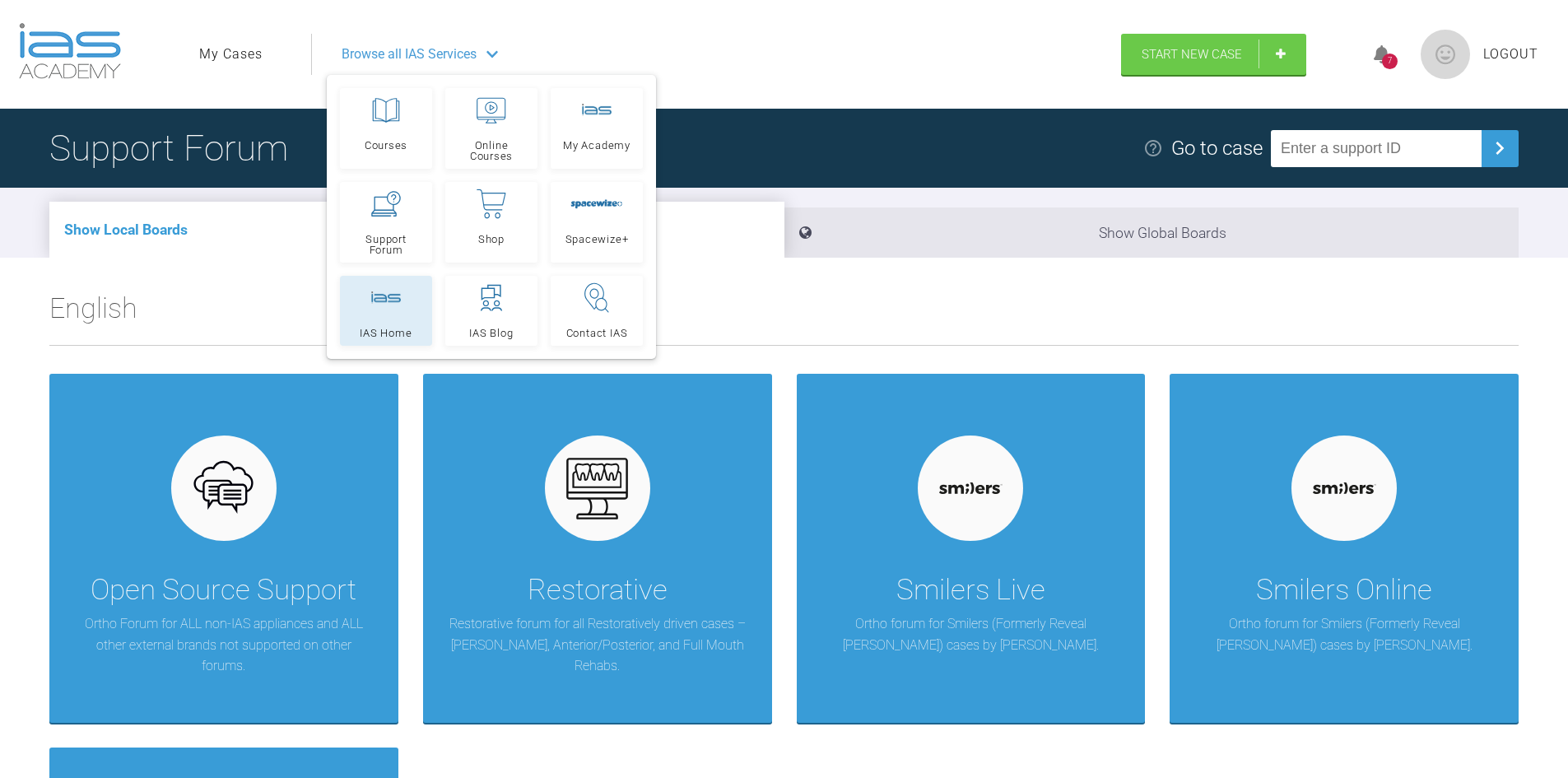
click at [403, 299] on link "IAS Home" at bounding box center [385, 310] width 92 height 70
